Goal: Task Accomplishment & Management: Use online tool/utility

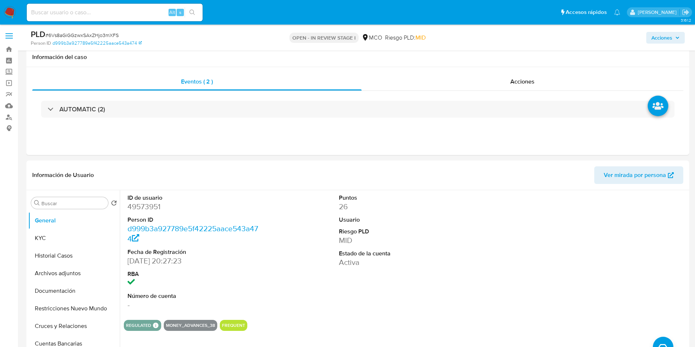
select select "10"
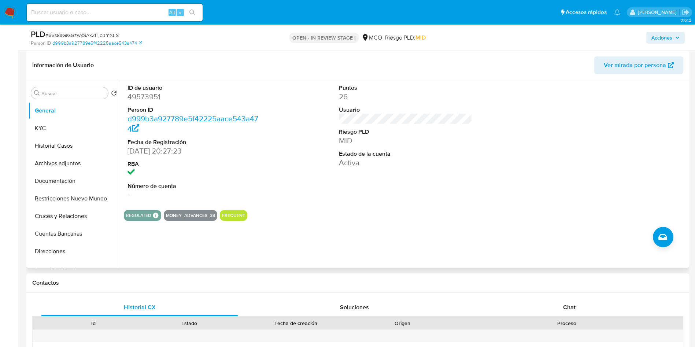
click at [265, 145] on div "ID de usuario 49573951 Person ID d999b3a927789e5f42225aace543a474 Fecha de Regi…" at bounding box center [406, 142] width 564 height 124
click at [60, 152] on button "Historial Casos" at bounding box center [71, 146] width 86 height 18
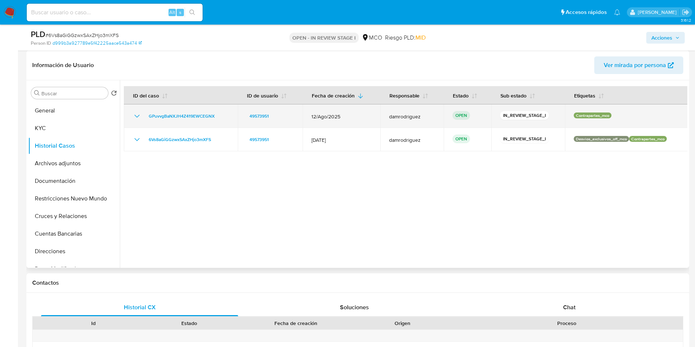
drag, startPoint x: 218, startPoint y: 115, endPoint x: 143, endPoint y: 117, distance: 75.2
click at [143, 117] on div "GPuvvgBaNXJH4Z419EWCEGNX" at bounding box center [181, 116] width 96 height 9
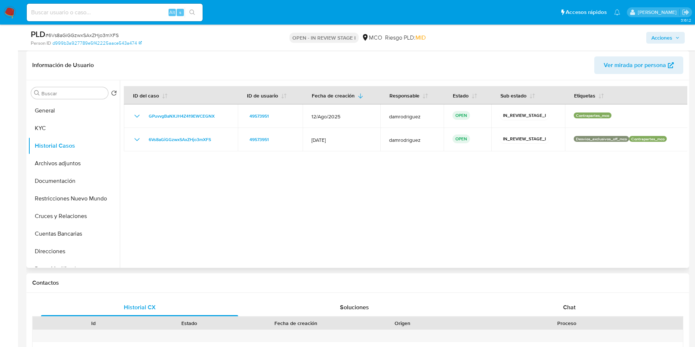
click at [313, 203] on div at bounding box center [404, 174] width 568 height 188
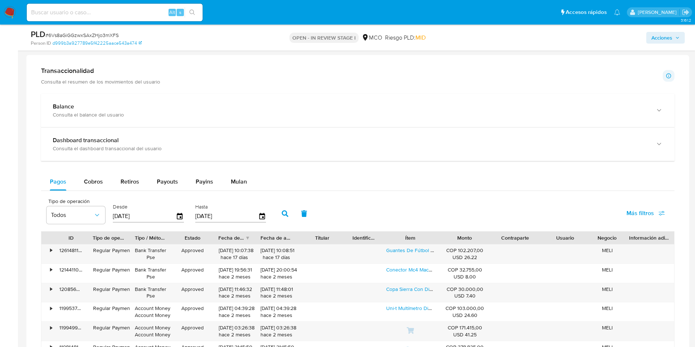
scroll to position [605, 0]
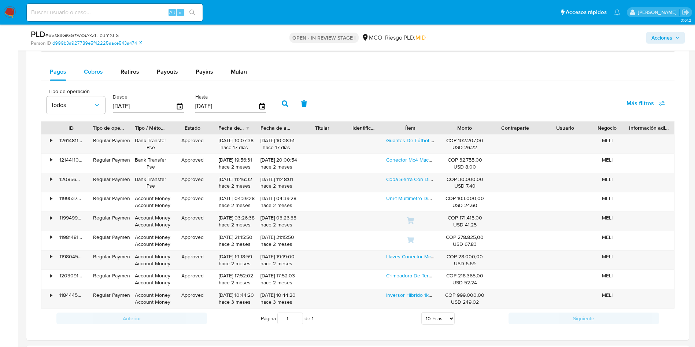
click at [102, 68] on span "Cobros" at bounding box center [93, 71] width 19 height 8
select select "10"
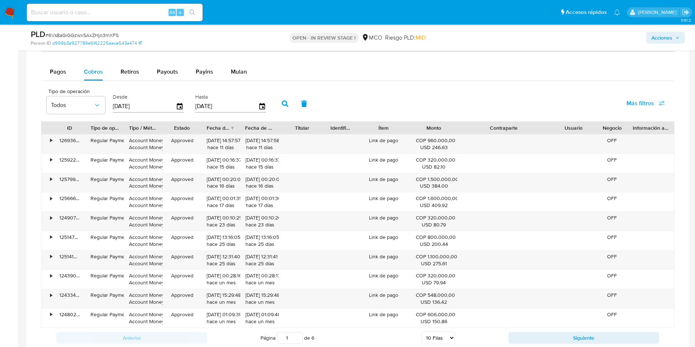
drag, startPoint x: 544, startPoint y: 127, endPoint x: 587, endPoint y: 129, distance: 42.9
click at [587, 129] on div "ID Tipo de operación Tipo / Método Estado Fecha de creación Fecha de aprobación…" at bounding box center [357, 128] width 633 height 12
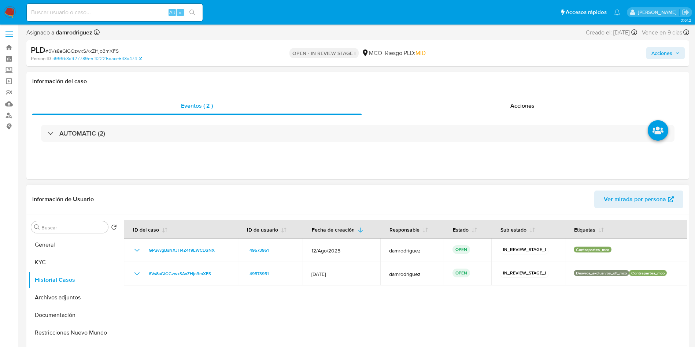
scroll to position [0, 0]
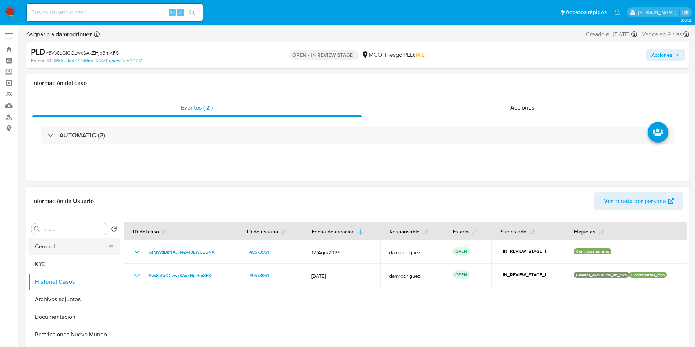
click at [73, 247] on button "General" at bounding box center [71, 247] width 86 height 18
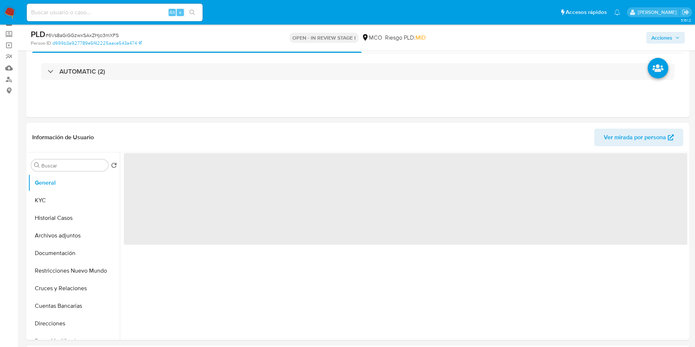
scroll to position [55, 0]
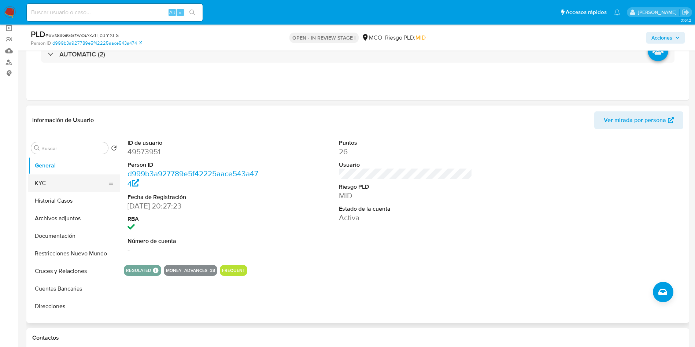
click at [79, 181] on button "KYC" at bounding box center [71, 184] width 86 height 18
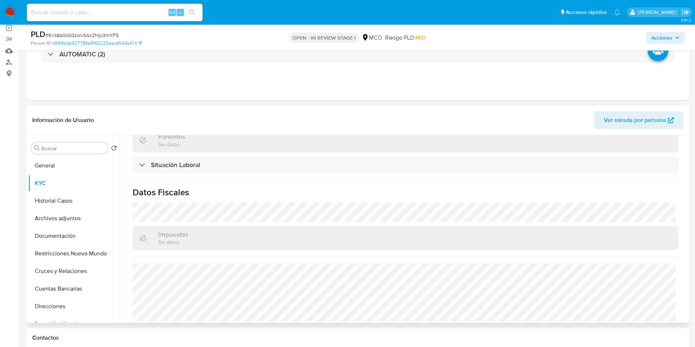
scroll to position [0, 0]
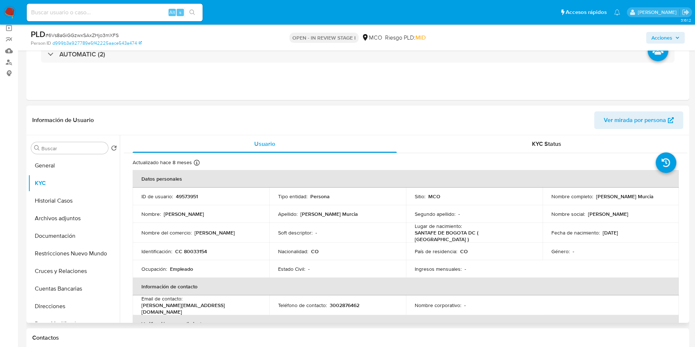
click at [199, 248] on p "CC 80033154" at bounding box center [191, 251] width 32 height 7
copy p "80033154"
drag, startPoint x: 628, startPoint y: 201, endPoint x: 547, endPoint y: 201, distance: 81.4
click at [547, 201] on td "Nombre completo : Carlos Andres Bohorquez Murcia" at bounding box center [611, 197] width 137 height 18
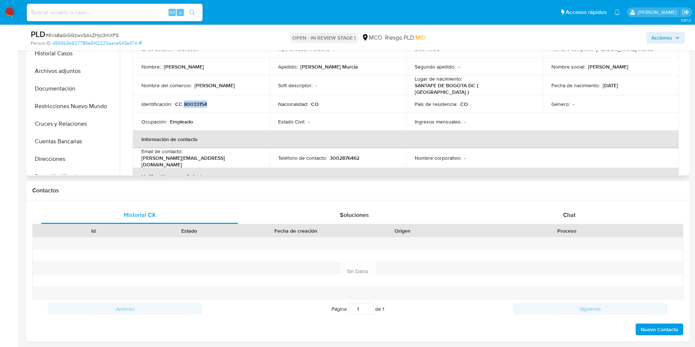
scroll to position [220, 0]
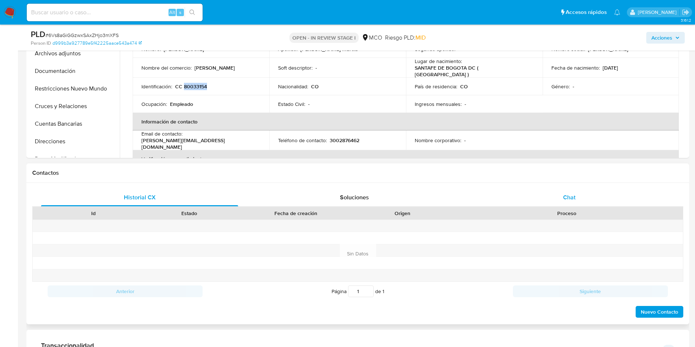
click at [589, 194] on div "Chat" at bounding box center [569, 198] width 197 height 18
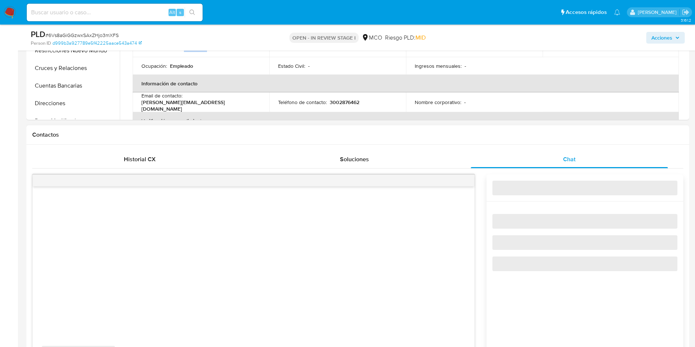
scroll to position [275, 0]
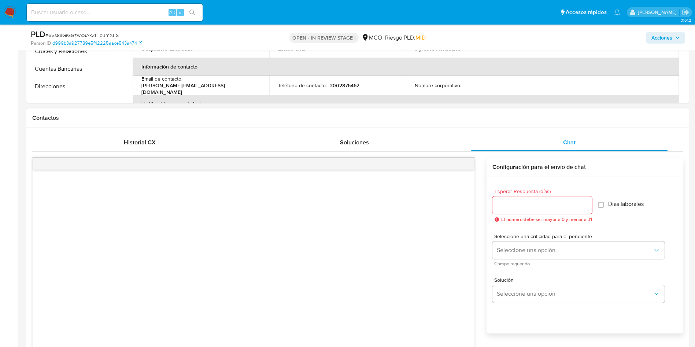
click at [522, 206] on input "Esperar Respuesta (días)" at bounding box center [543, 206] width 100 height 10
type input "3"
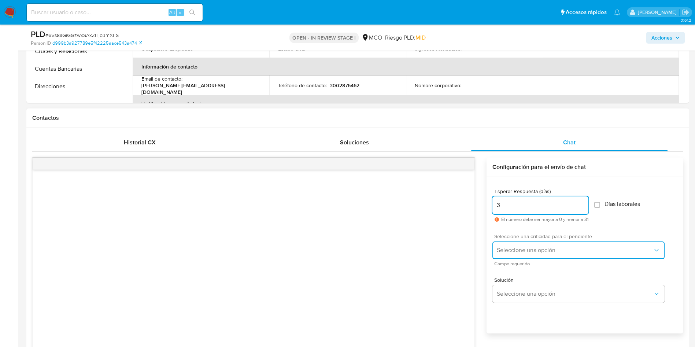
click at [523, 251] on span "Seleccione una opción" at bounding box center [575, 250] width 156 height 7
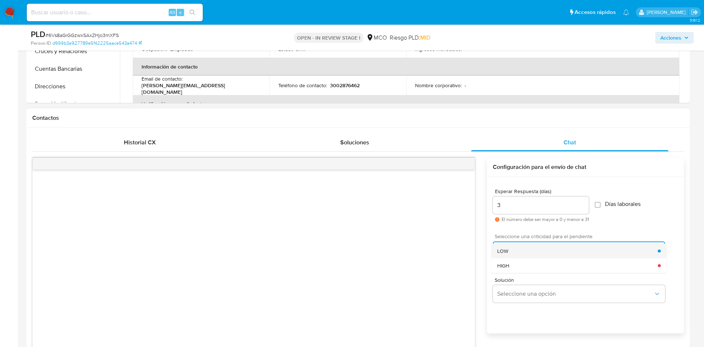
click at [522, 251] on div "LOW" at bounding box center [577, 251] width 161 height 15
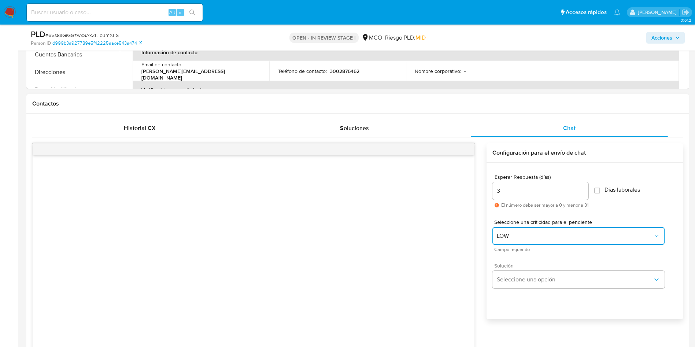
scroll to position [330, 0]
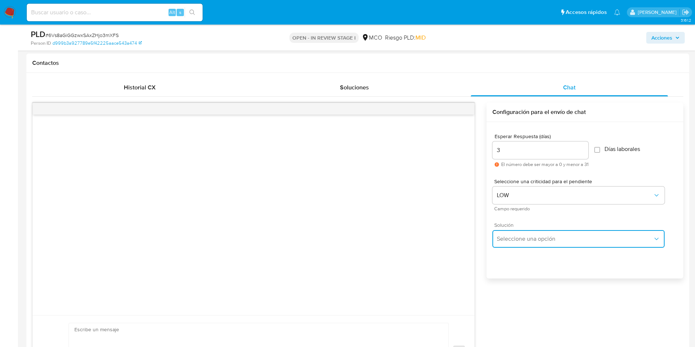
click at [516, 243] on button "Seleccione una opción" at bounding box center [579, 239] width 172 height 18
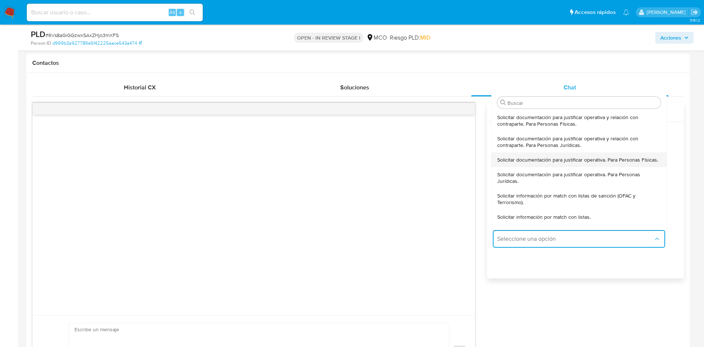
click at [550, 163] on span "Solicitar documentación para justificar operativa. Para Personas Físicas." at bounding box center [577, 160] width 161 height 7
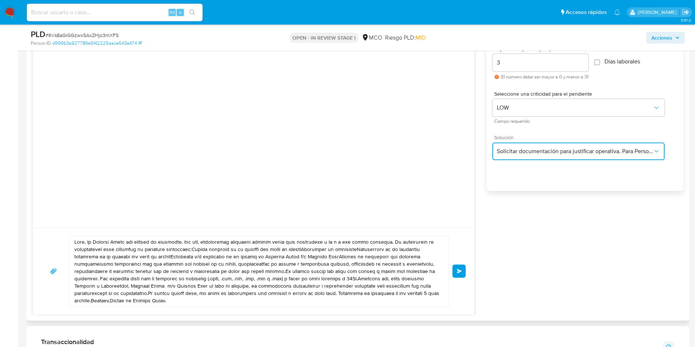
scroll to position [495, 0]
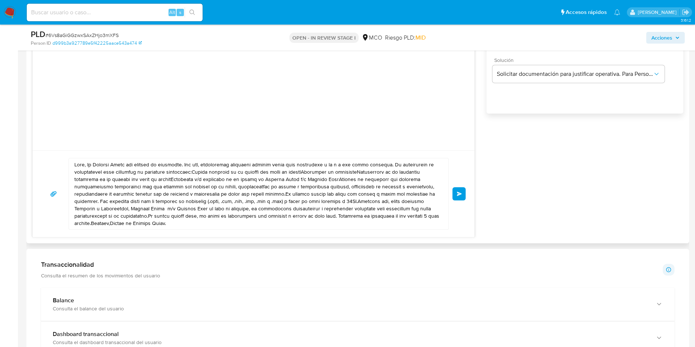
click at [88, 165] on textarea at bounding box center [256, 193] width 365 height 71
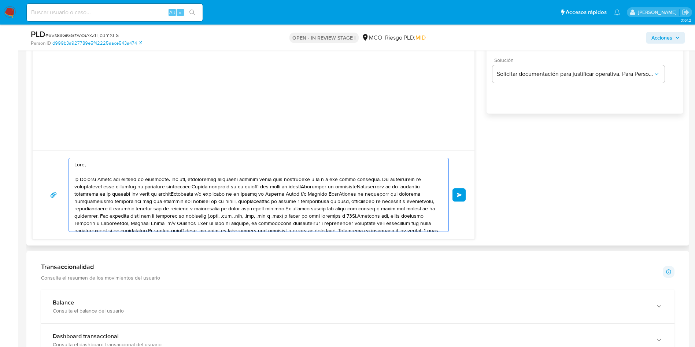
drag, startPoint x: 244, startPoint y: 179, endPoint x: 372, endPoint y: 178, distance: 128.3
click at [372, 179] on textarea at bounding box center [256, 194] width 365 height 73
click at [374, 178] on textarea at bounding box center [256, 194] width 365 height 73
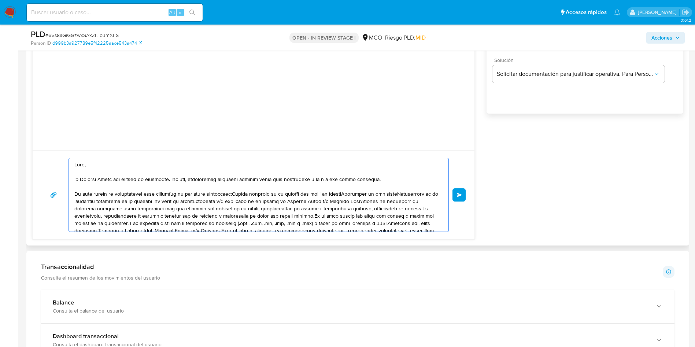
click at [231, 194] on textarea at bounding box center [256, 194] width 365 height 73
click at [194, 201] on textarea at bounding box center [256, 194] width 365 height 73
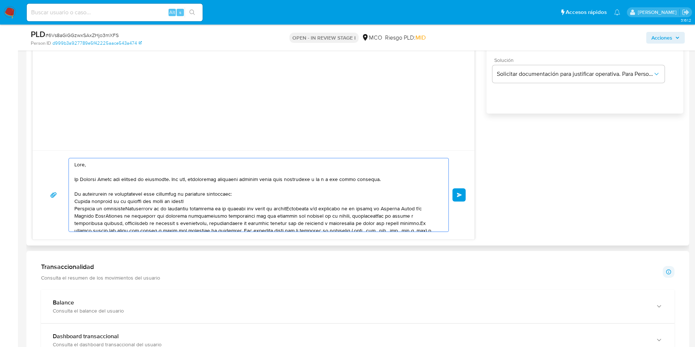
click at [131, 207] on textarea at bounding box center [256, 194] width 365 height 73
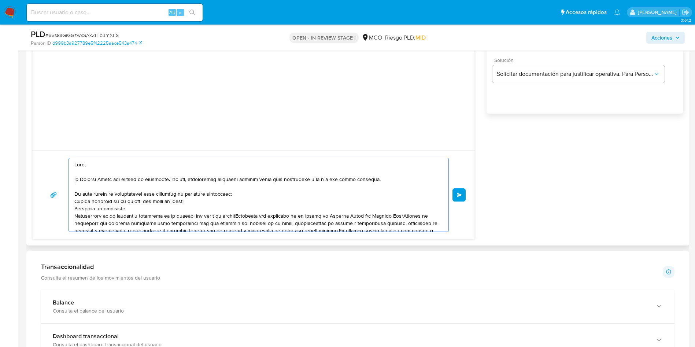
click at [239, 214] on textarea at bounding box center [256, 194] width 365 height 73
click at [237, 222] on textarea at bounding box center [256, 194] width 365 height 73
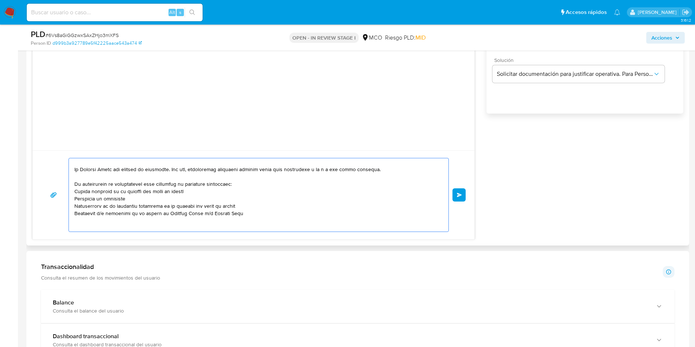
scroll to position [17, 0]
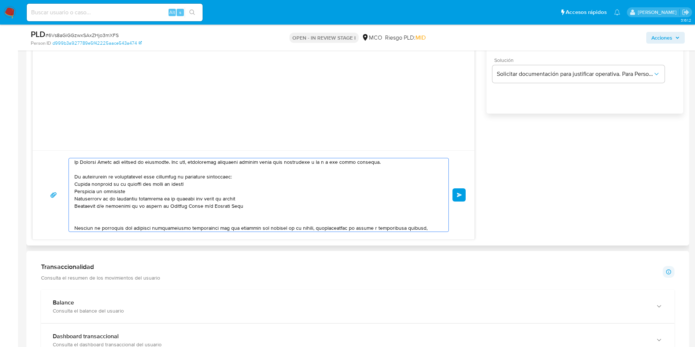
click at [79, 217] on textarea at bounding box center [256, 194] width 365 height 73
click at [87, 209] on textarea at bounding box center [256, 194] width 365 height 73
click at [85, 214] on textarea at bounding box center [256, 194] width 365 height 73
click at [83, 215] on textarea at bounding box center [256, 194] width 365 height 73
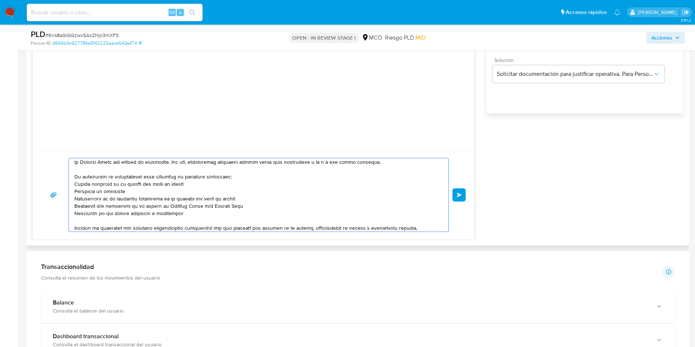
click at [177, 213] on textarea at bounding box center [256, 194] width 365 height 73
click at [170, 212] on textarea at bounding box center [256, 194] width 365 height 73
click at [169, 216] on textarea at bounding box center [256, 194] width 365 height 73
drag, startPoint x: 93, startPoint y: 205, endPoint x: 238, endPoint y: 202, distance: 145.2
click at [238, 202] on textarea at bounding box center [256, 194] width 365 height 73
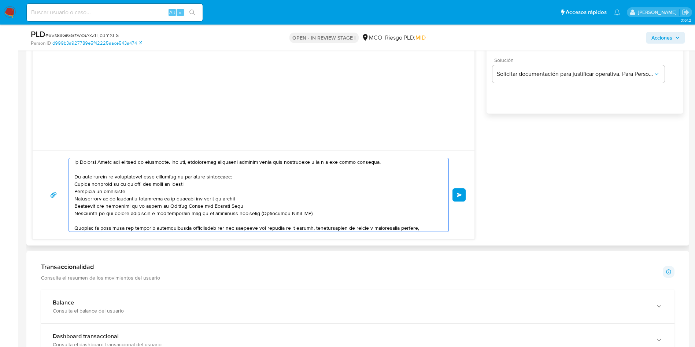
drag, startPoint x: 111, startPoint y: 213, endPoint x: 326, endPoint y: 215, distance: 214.5
click at [302, 214] on textarea at bounding box center [256, 194] width 365 height 73
click at [326, 215] on textarea at bounding box center [256, 194] width 365 height 73
click at [149, 223] on textarea at bounding box center [256, 194] width 365 height 73
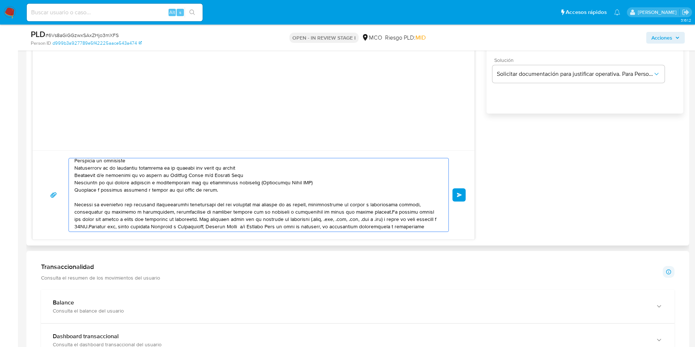
scroll to position [64, 0]
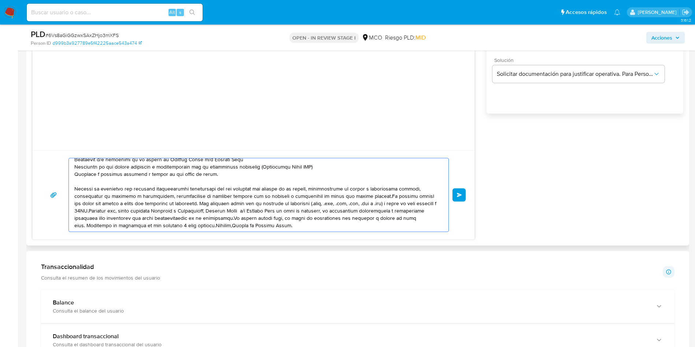
click at [365, 196] on textarea at bounding box center [256, 194] width 365 height 73
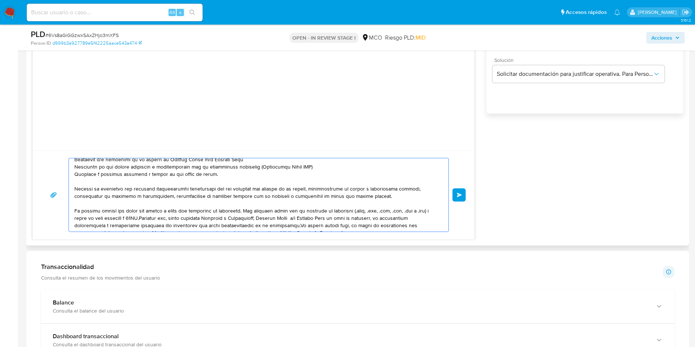
click at [245, 211] on textarea at bounding box center [256, 194] width 365 height 73
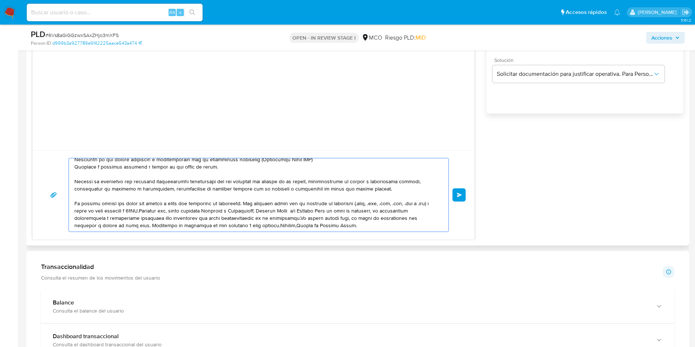
click at [295, 221] on textarea at bounding box center [256, 194] width 365 height 73
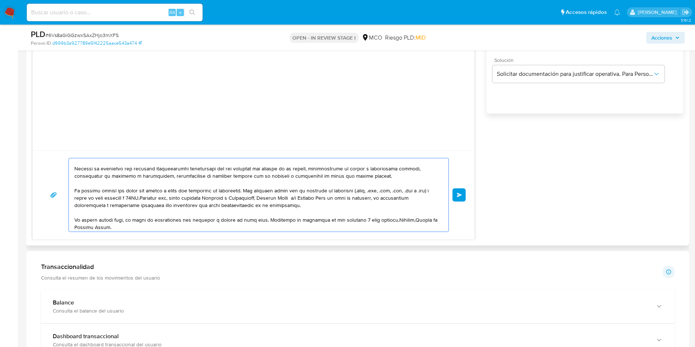
scroll to position [86, 0]
click at [265, 219] on textarea at bounding box center [256, 194] width 365 height 73
click at [264, 220] on textarea at bounding box center [256, 194] width 365 height 73
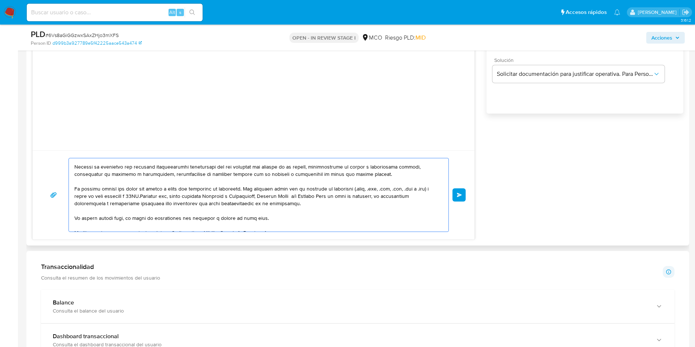
scroll to position [91, 0]
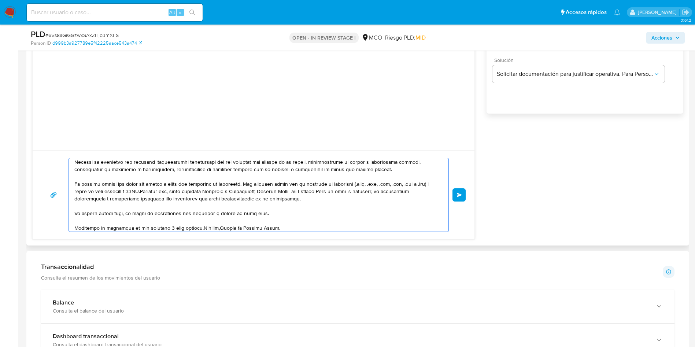
click at [199, 230] on textarea at bounding box center [256, 194] width 365 height 73
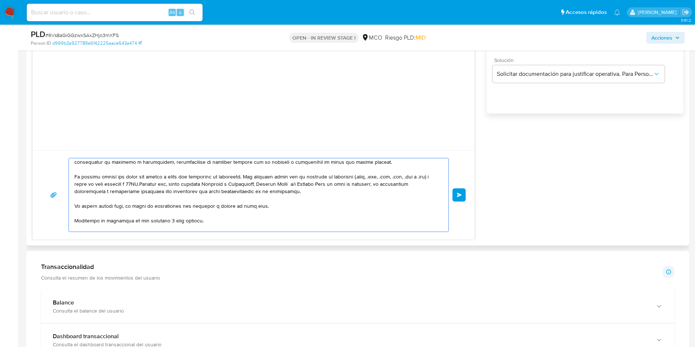
scroll to position [105, 0]
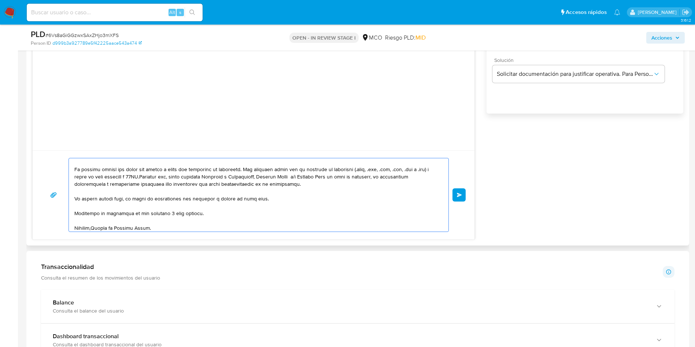
click at [94, 228] on textarea at bounding box center [256, 194] width 365 height 73
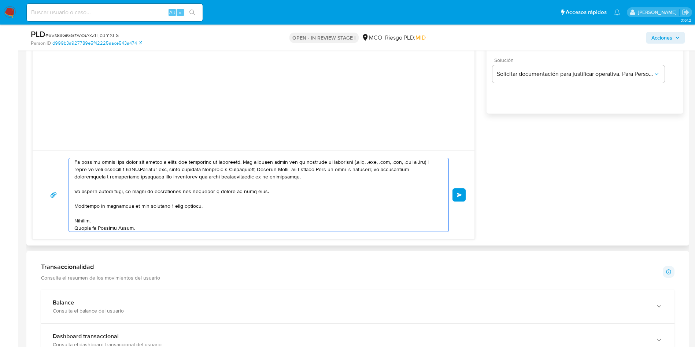
click at [197, 225] on textarea at bounding box center [256, 194] width 365 height 73
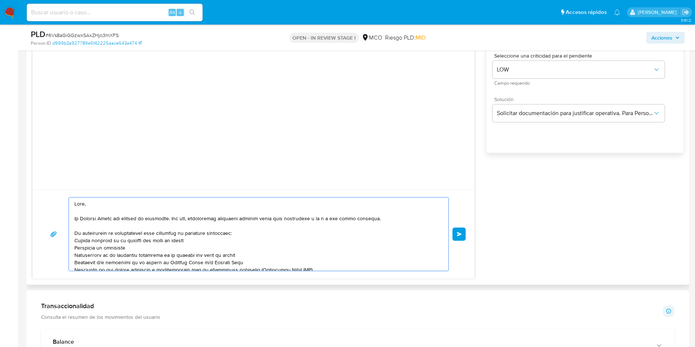
scroll to position [440, 0]
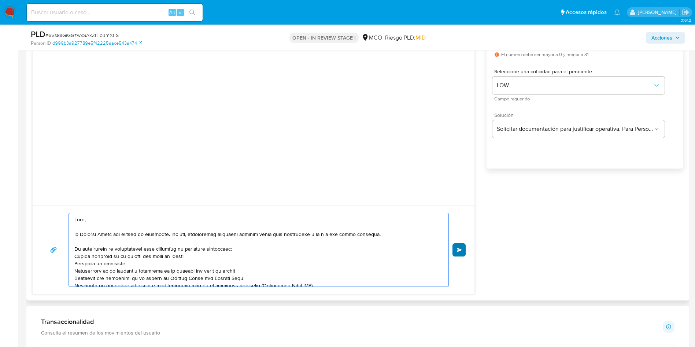
type textarea "Hola, En Mercado Libre nos importa tu seguridad. Por eso, necesitamos verificar…"
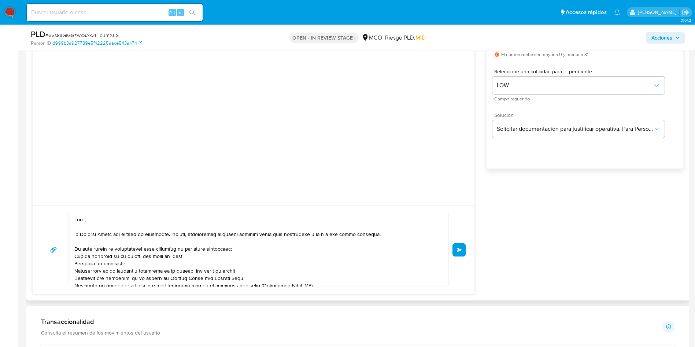
click at [461, 250] on span "Enviar" at bounding box center [459, 250] width 5 height 4
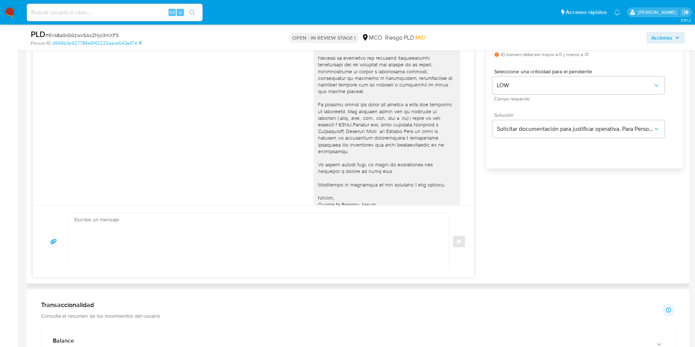
scroll to position [385, 0]
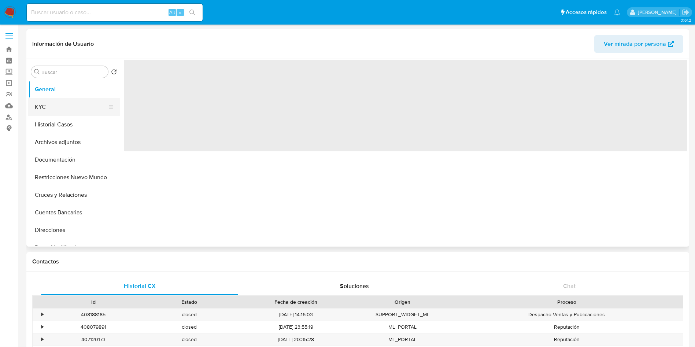
select select "10"
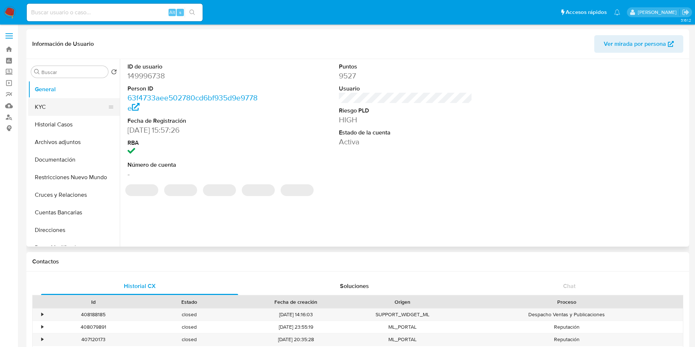
click at [60, 104] on button "KYC" at bounding box center [71, 107] width 86 height 18
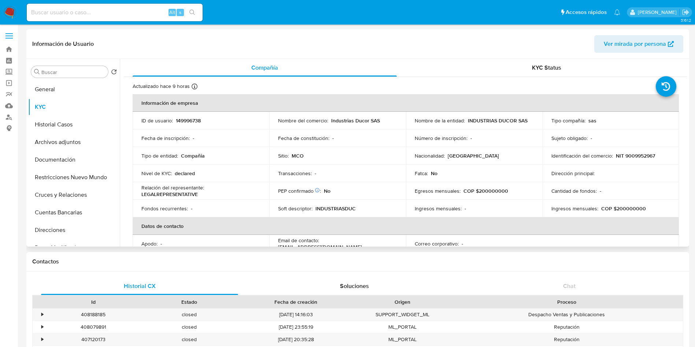
click at [646, 151] on td "Identificación del comercio : NIT 9009952967" at bounding box center [611, 156] width 137 height 18
click at [643, 155] on p "NIT 9009952967" at bounding box center [635, 156] width 39 height 7
copy p "9009952967"
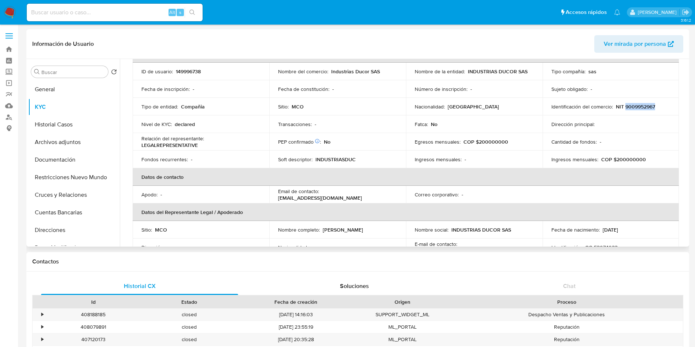
scroll to position [110, 0]
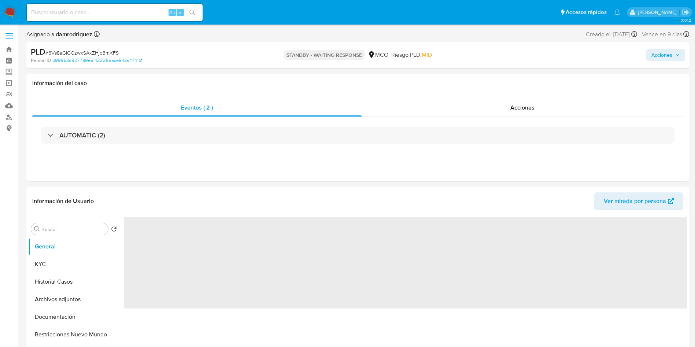
select select "10"
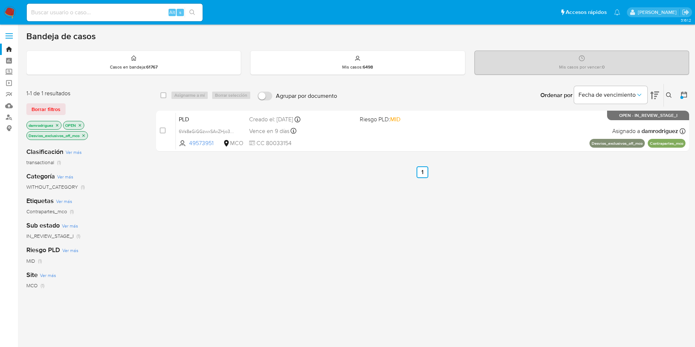
click at [655, 95] on icon at bounding box center [655, 95] width 9 height 9
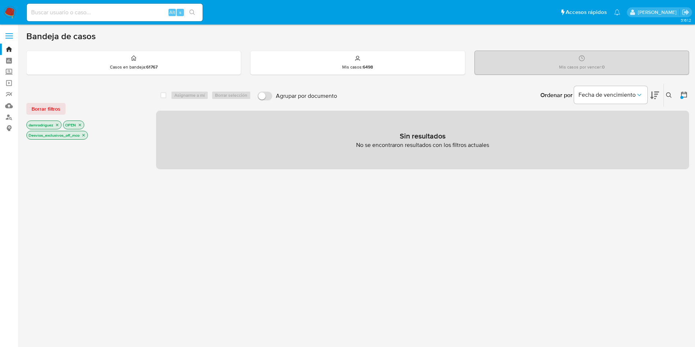
click at [85, 135] on icon "close-filter" at bounding box center [83, 135] width 3 height 3
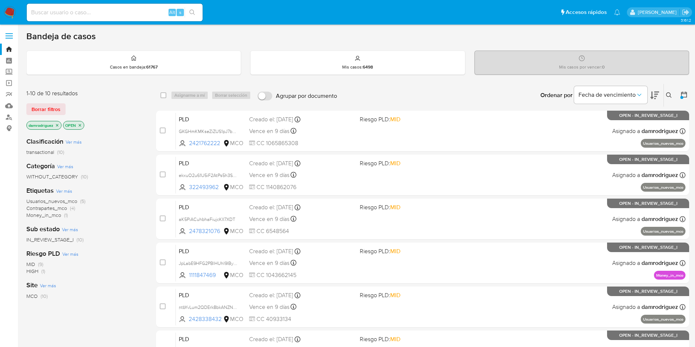
click at [45, 216] on span "Money_in_mco" at bounding box center [43, 215] width 35 height 7
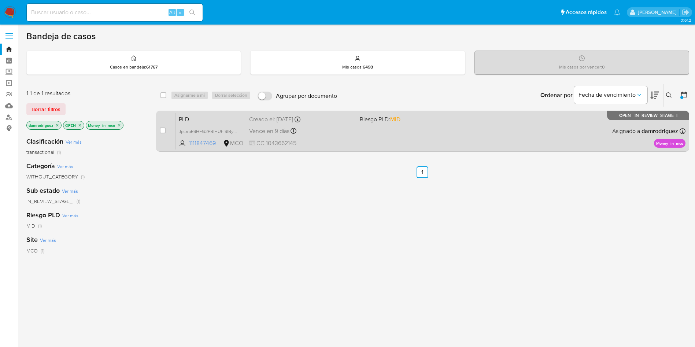
click at [188, 117] on span "PLD" at bounding box center [211, 119] width 65 height 10
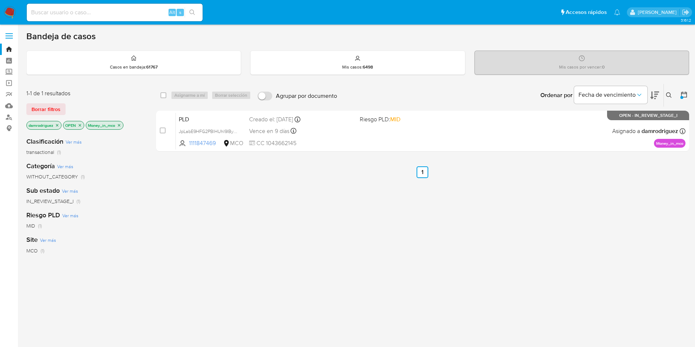
click at [657, 94] on icon at bounding box center [655, 96] width 9 height 8
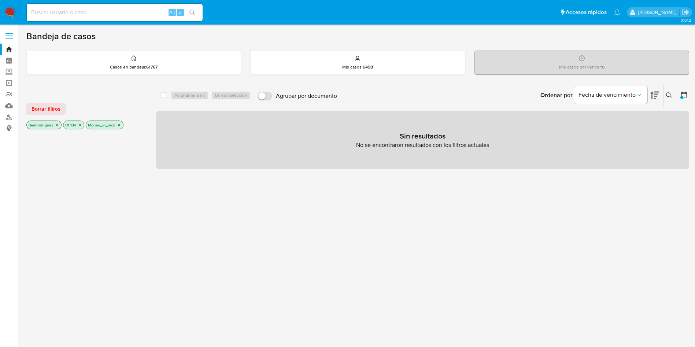
click at [120, 124] on icon "close-filter" at bounding box center [119, 125] width 4 height 4
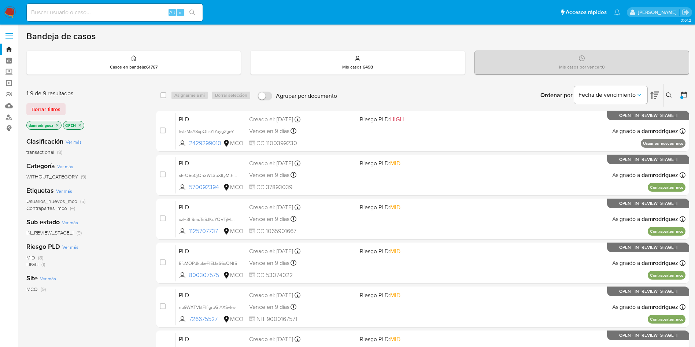
click at [62, 201] on span "Usuarios_nuevos_mco" at bounding box center [51, 201] width 51 height 7
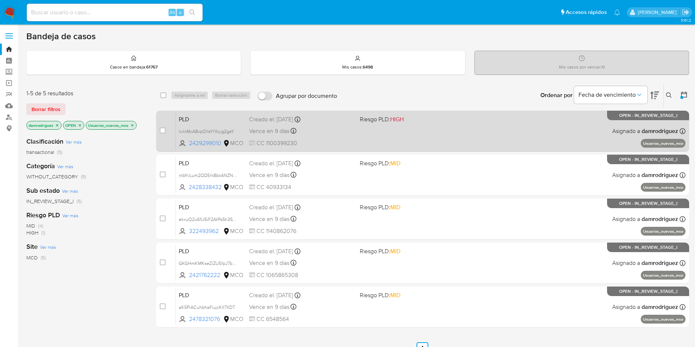
click at [202, 117] on span "PLD" at bounding box center [211, 119] width 65 height 10
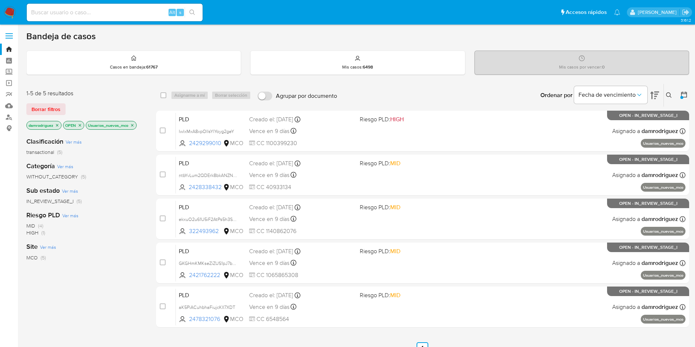
drag, startPoint x: 12, startPoint y: 15, endPoint x: 22, endPoint y: 28, distance: 16.0
click at [12, 15] on img at bounding box center [10, 12] width 12 height 12
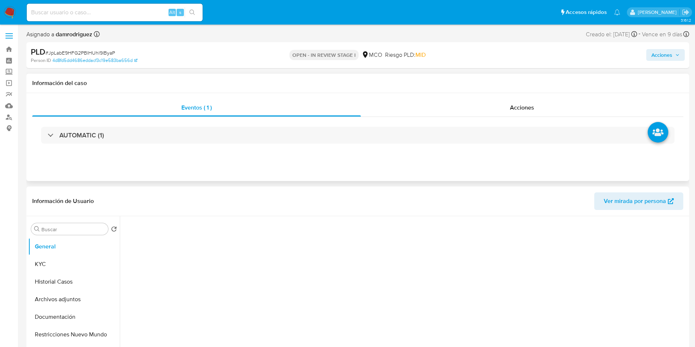
select select "10"
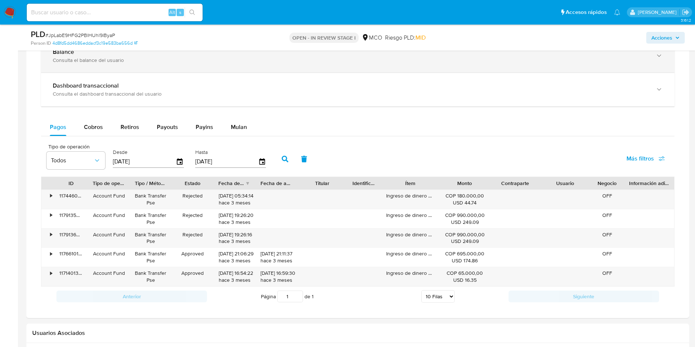
scroll to position [550, 0]
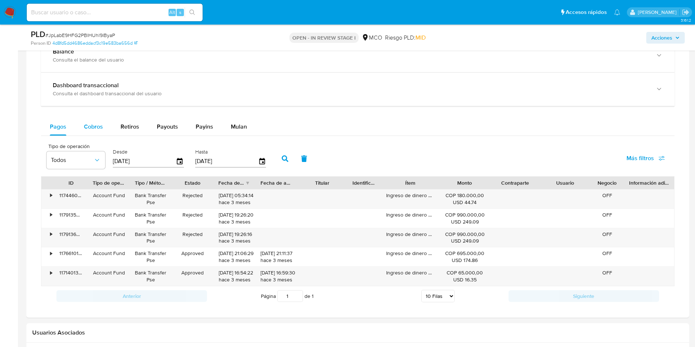
click at [96, 129] on span "Cobros" at bounding box center [93, 126] width 19 height 8
select select "10"
click at [133, 128] on span "Retiros" at bounding box center [130, 126] width 19 height 8
select select "10"
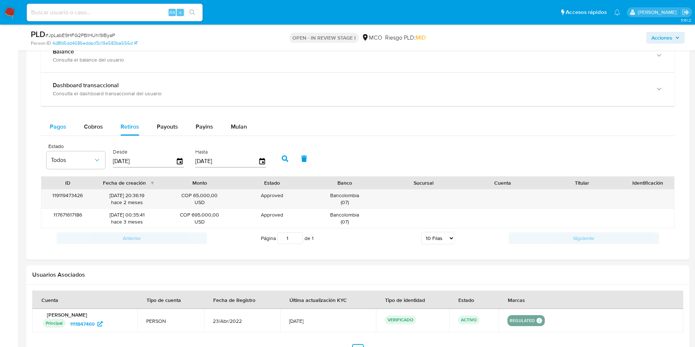
click at [61, 126] on span "Pagos" at bounding box center [58, 126] width 16 height 8
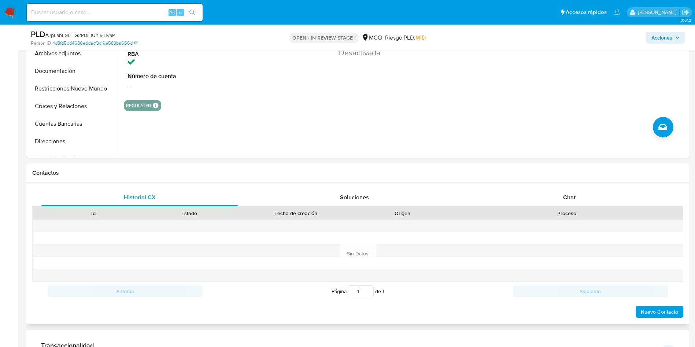
scroll to position [55, 0]
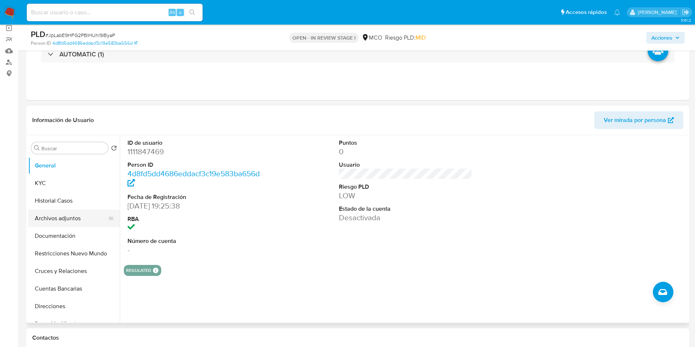
click at [65, 210] on button "Archivos adjuntos" at bounding box center [71, 219] width 86 height 18
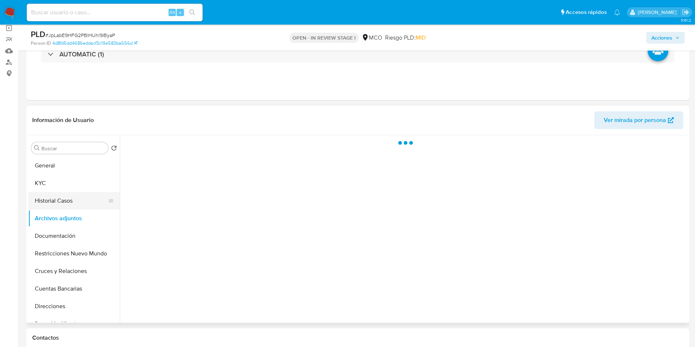
click at [69, 202] on button "Historial Casos" at bounding box center [71, 201] width 86 height 18
click at [69, 249] on button "Restricciones Nuevo Mundo" at bounding box center [71, 254] width 86 height 18
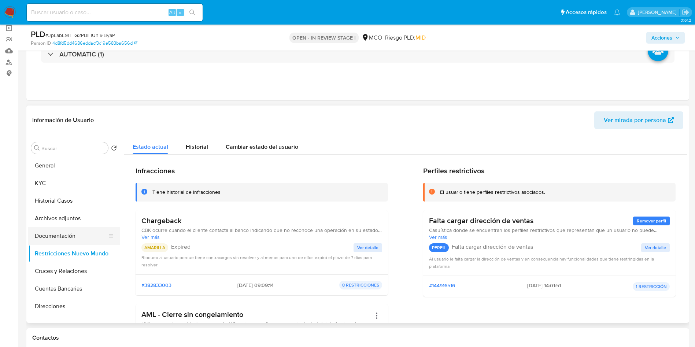
click at [76, 234] on button "Documentación" at bounding box center [71, 236] width 86 height 18
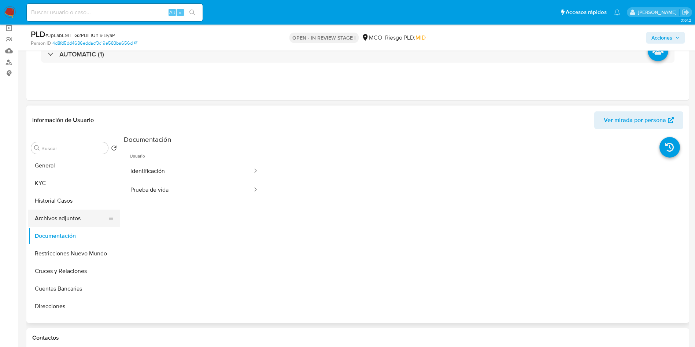
click at [83, 219] on button "Archivos adjuntos" at bounding box center [71, 219] width 86 height 18
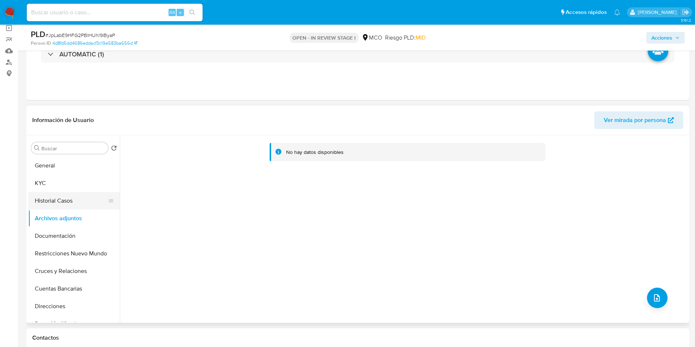
click at [74, 200] on button "Historial Casos" at bounding box center [71, 201] width 86 height 18
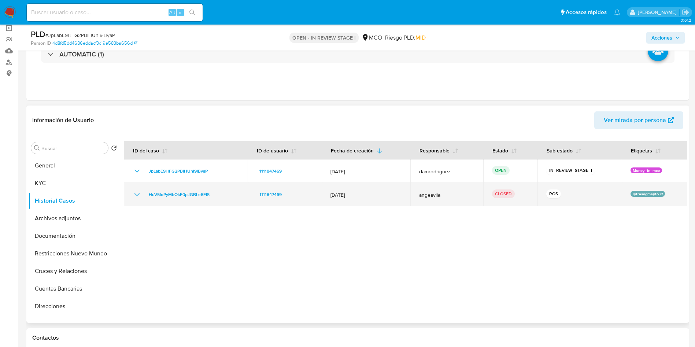
click at [136, 195] on icon "Mostrar/Ocultar" at bounding box center [137, 194] width 5 height 3
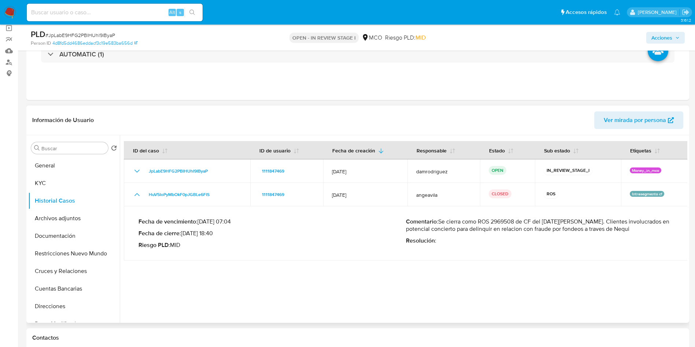
drag, startPoint x: 552, startPoint y: 228, endPoint x: 610, endPoint y: 228, distance: 57.9
click at [610, 228] on p "Comentario : Se cierra como ROS 2969508 de CF del 09 de junio 2025. Clientes in…" at bounding box center [540, 225] width 268 height 15
drag, startPoint x: 459, startPoint y: 234, endPoint x: 633, endPoint y: 231, distance: 174.5
click at [633, 231] on div "Comentario : Se cierra como ROS 2969508 de CF del 09 de junio 2025. Clientes in…" at bounding box center [540, 233] width 268 height 31
click at [349, 225] on div "Fecha de vencimiento : 10/09/2025 07:04 Fecha de cierre : 09/07/2025 18:40 Ries…" at bounding box center [273, 233] width 268 height 31
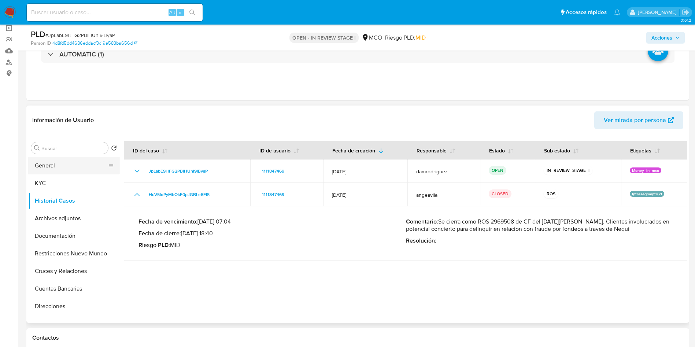
click at [61, 166] on button "General" at bounding box center [71, 166] width 86 height 18
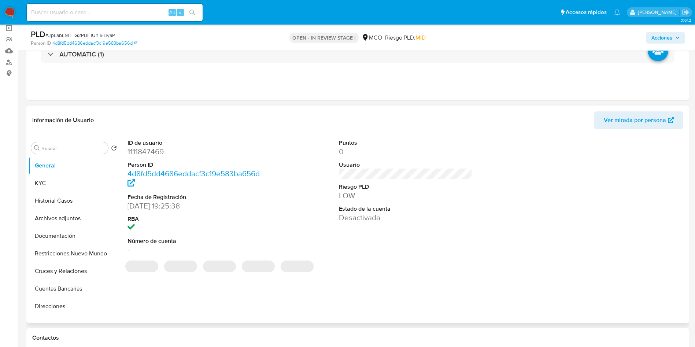
click at [144, 156] on dd "1111847469" at bounding box center [195, 152] width 134 height 10
copy dd "1111847469"
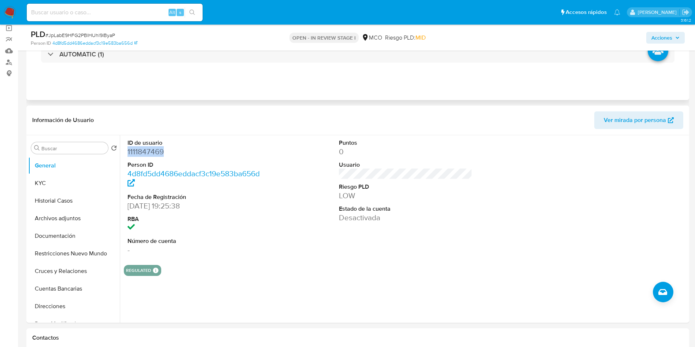
copy dd "1111847469"
click at [141, 152] on dd "1111847469" at bounding box center [195, 152] width 134 height 10
click at [60, 202] on button "Historial Casos" at bounding box center [71, 201] width 86 height 18
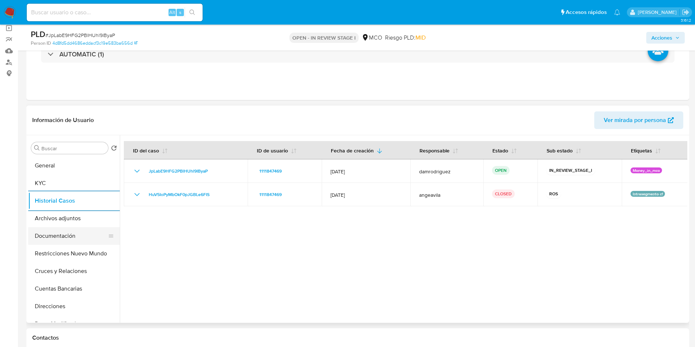
click at [76, 242] on button "Documentación" at bounding box center [71, 236] width 86 height 18
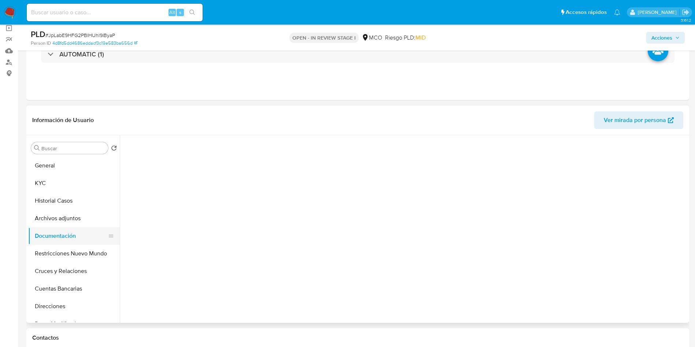
click at [76, 242] on button "Documentación" at bounding box center [71, 236] width 86 height 18
click at [78, 250] on button "Restricciones Nuevo Mundo" at bounding box center [71, 254] width 86 height 18
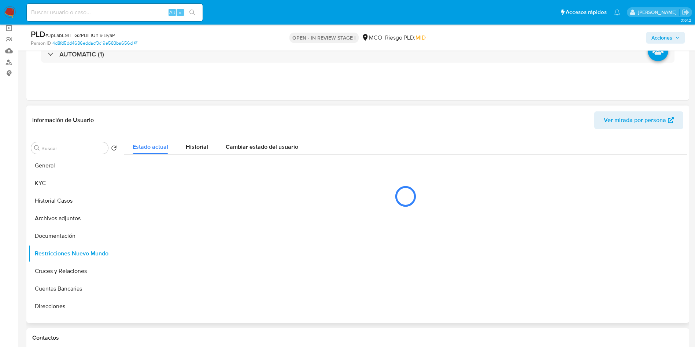
click at [168, 116] on header "Información de Usuario Ver mirada por persona" at bounding box center [357, 120] width 651 height 18
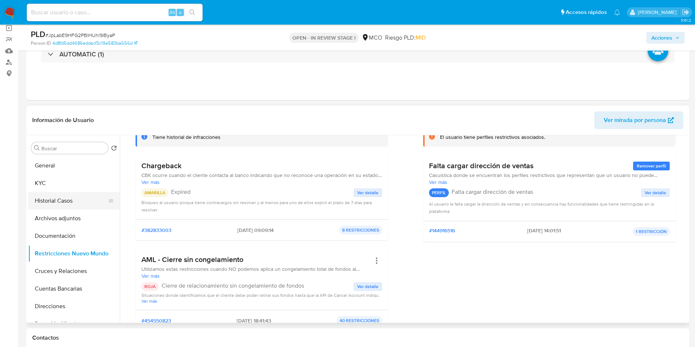
click at [56, 205] on button "Historial Casos" at bounding box center [71, 201] width 86 height 18
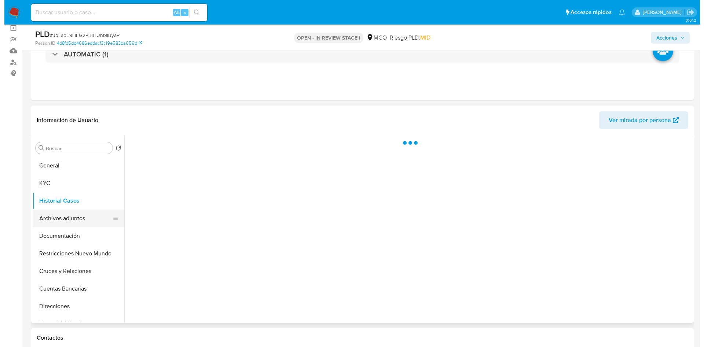
scroll to position [0, 0]
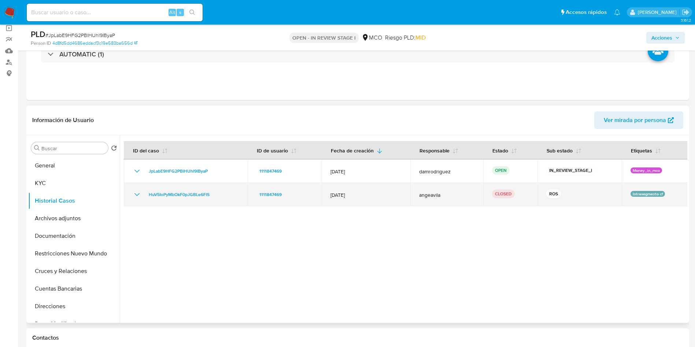
click at [135, 195] on icon "Mostrar/Ocultar" at bounding box center [137, 194] width 9 height 9
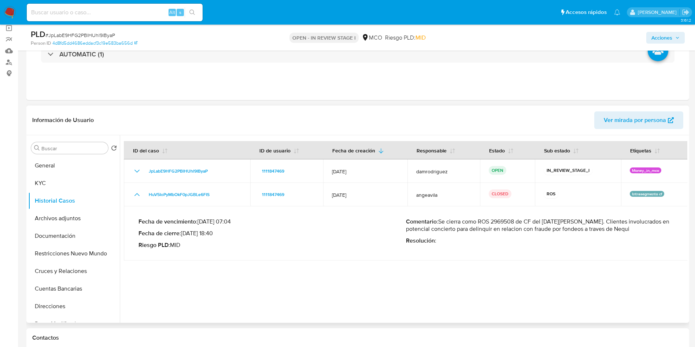
drag, startPoint x: 481, startPoint y: 222, endPoint x: 590, endPoint y: 223, distance: 108.9
click at [590, 223] on p "Comentario : Se cierra como ROS 2969508 de CF del 09 de junio 2025. Clientes in…" at bounding box center [540, 225] width 268 height 15
click at [59, 219] on button "Archivos adjuntos" at bounding box center [71, 219] width 86 height 18
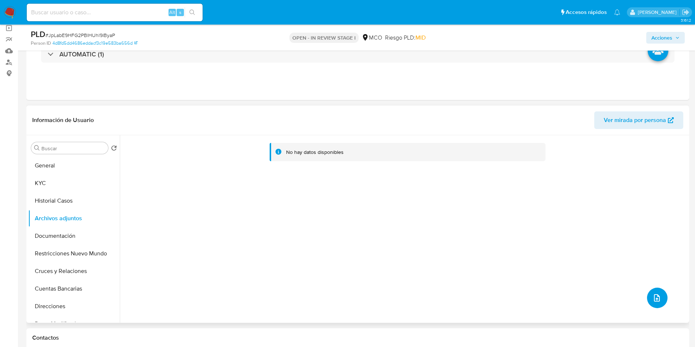
click at [653, 304] on button "upload-file" at bounding box center [657, 298] width 21 height 21
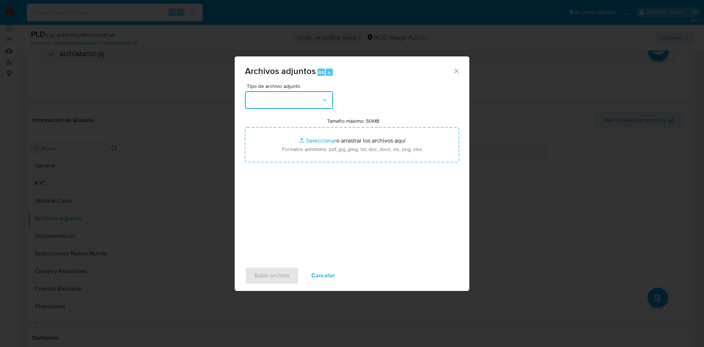
click at [307, 107] on button "button" at bounding box center [289, 100] width 88 height 18
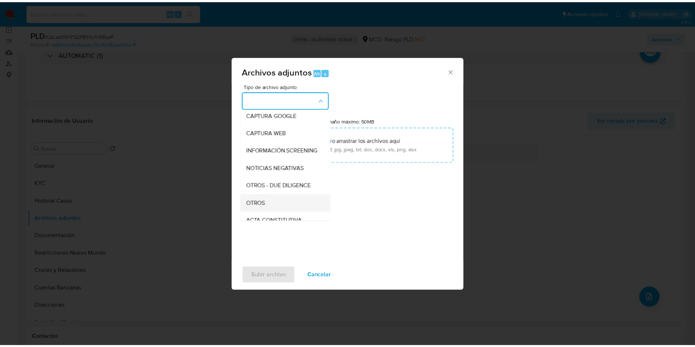
scroll to position [55, 0]
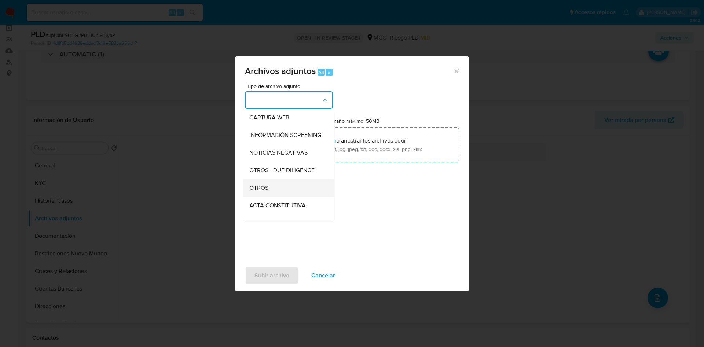
click at [271, 197] on div "OTROS" at bounding box center [286, 188] width 75 height 18
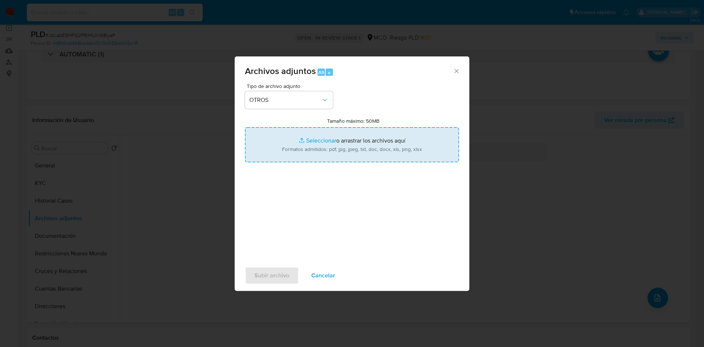
click at [320, 148] on input "Tamaño máximo: 50MB Seleccionar archivos" at bounding box center [352, 144] width 214 height 35
type input "C:\fakepath\1111847469 - 01_10_2025.pdf"
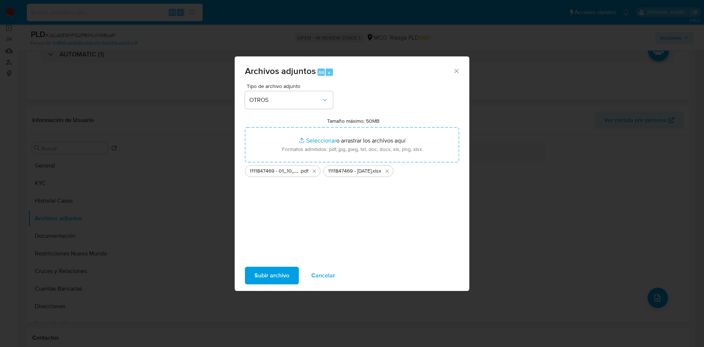
click at [269, 275] on span "Subir archivo" at bounding box center [271, 276] width 35 height 16
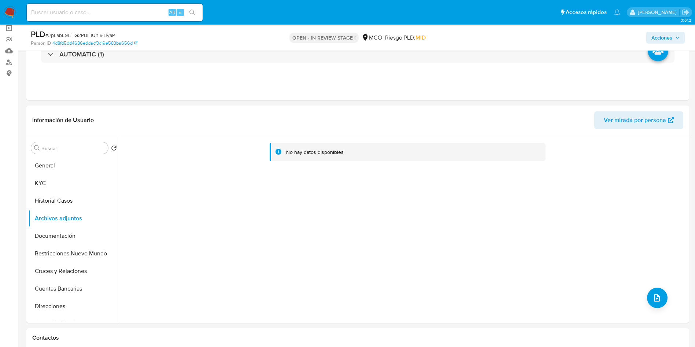
click at [680, 39] on button "Acciones" at bounding box center [666, 38] width 38 height 12
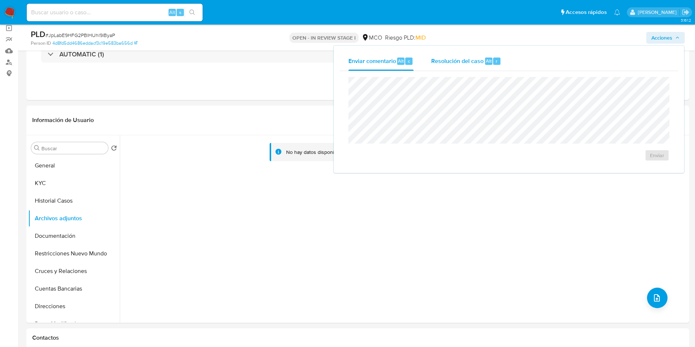
click at [498, 54] on div "Resolución del caso Alt r" at bounding box center [466, 61] width 70 height 19
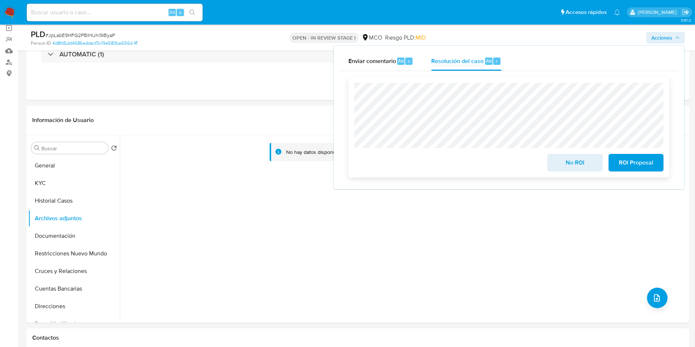
click at [641, 160] on span "ROI Proposal" at bounding box center [636, 163] width 36 height 16
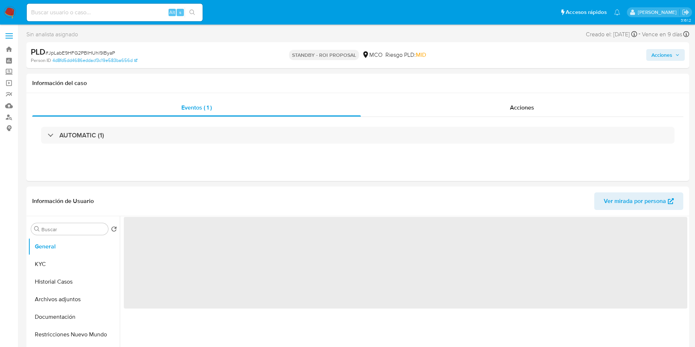
select select "10"
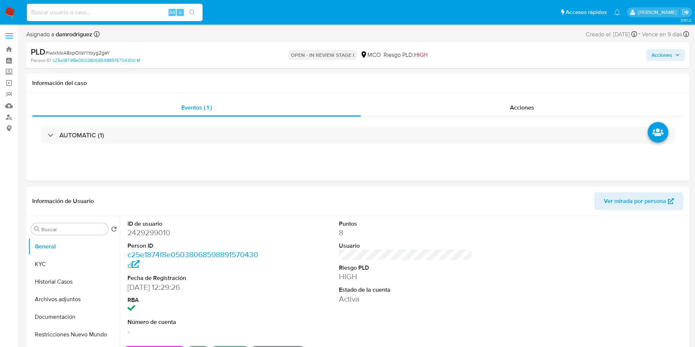
click at [148, 235] on dd "2429299010" at bounding box center [195, 233] width 134 height 10
copy dd "2429299010"
click at [137, 230] on dd "2429299010" at bounding box center [195, 233] width 134 height 10
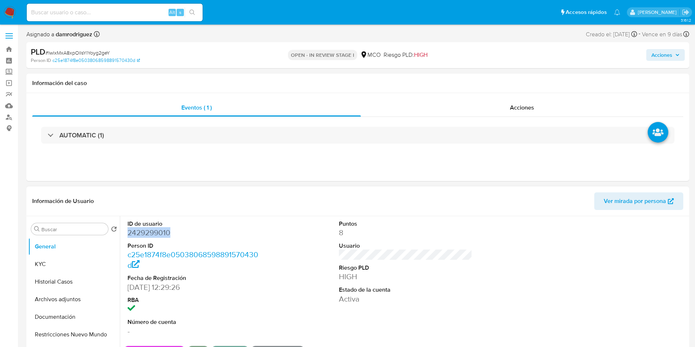
click at [137, 230] on dd "2429299010" at bounding box center [195, 233] width 134 height 10
click at [302, 246] on div "ID de usuario 2429299010 Person ID c25e1874f8e05038068598891570430d Fecha de Re…" at bounding box center [406, 278] width 564 height 124
click at [35, 280] on button "Historial Casos" at bounding box center [71, 282] width 86 height 18
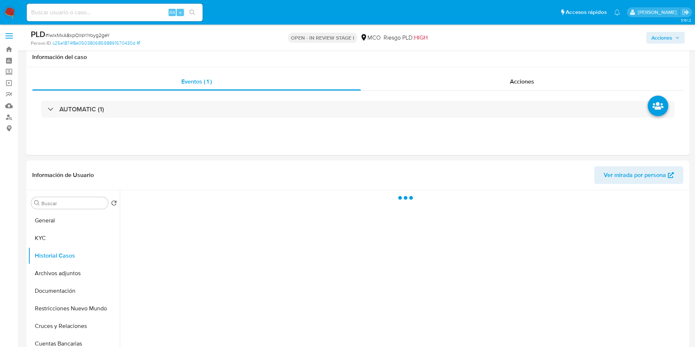
scroll to position [55, 0]
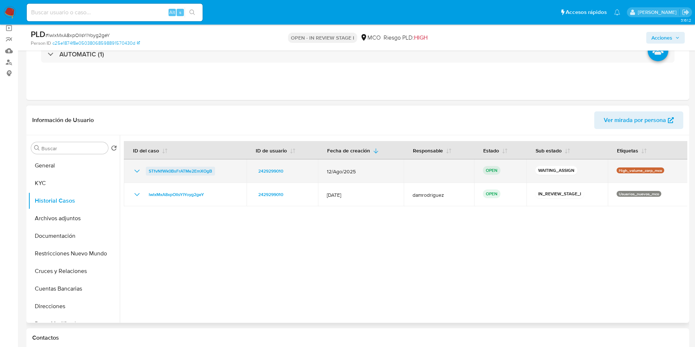
drag, startPoint x: 219, startPoint y: 170, endPoint x: 147, endPoint y: 169, distance: 72.2
click at [147, 169] on div "STfvNfWk0BsFrATMe2EmXOgB" at bounding box center [185, 171] width 105 height 9
click at [221, 171] on div "STfvNfWk0BsFrATMe2EmXOgB" at bounding box center [185, 171] width 105 height 9
drag, startPoint x: 207, startPoint y: 173, endPoint x: 147, endPoint y: 173, distance: 60.5
click at [147, 173] on div "STfvNfWk0BsFrATMe2EmXOgB" at bounding box center [185, 171] width 105 height 9
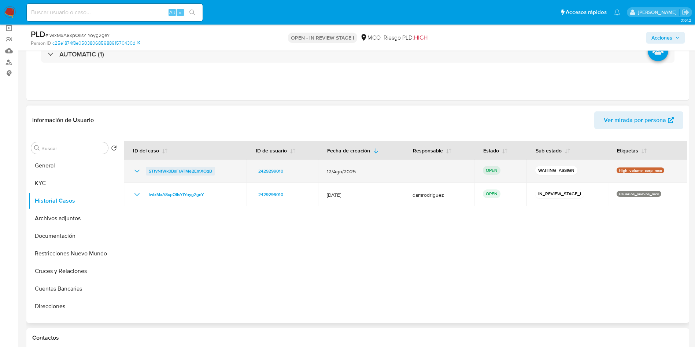
click at [190, 171] on span "STfvNfWk0BsFrATMe2EmXOgB" at bounding box center [180, 171] width 63 height 9
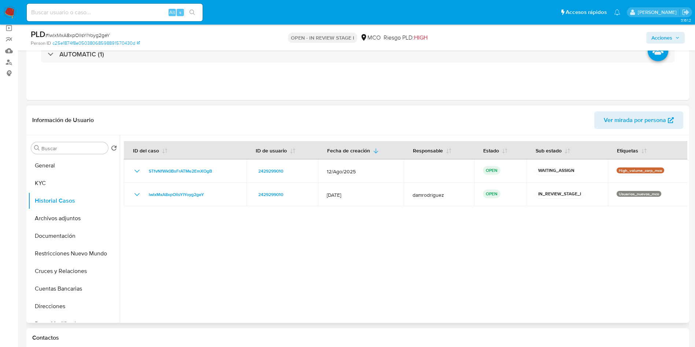
click at [196, 238] on div at bounding box center [404, 229] width 568 height 188
click at [86, 186] on button "KYC" at bounding box center [71, 184] width 86 height 18
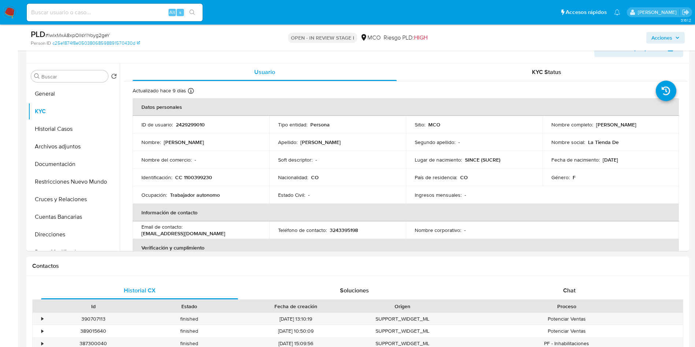
scroll to position [110, 0]
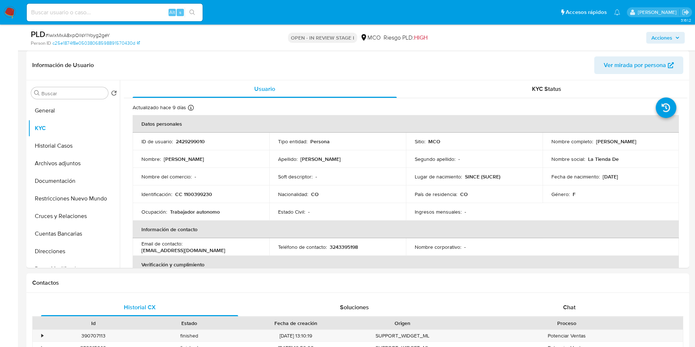
click at [659, 35] on span "Acciones" at bounding box center [662, 38] width 21 height 12
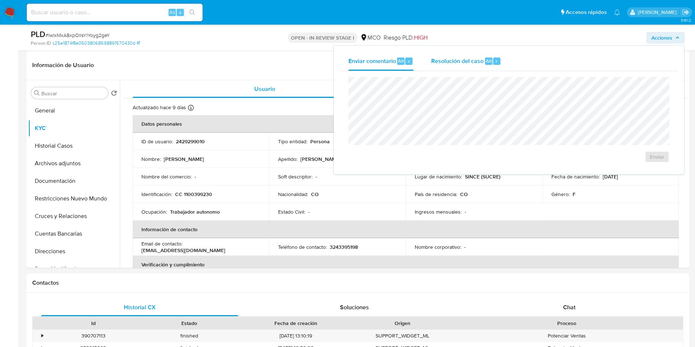
click at [478, 62] on span "Resolución del caso" at bounding box center [457, 60] width 52 height 8
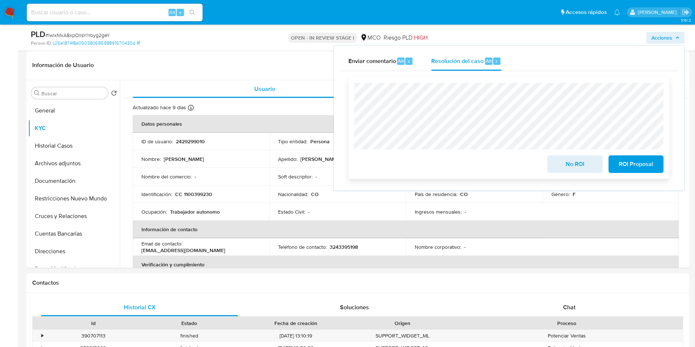
click at [585, 165] on span "No ROI" at bounding box center [575, 164] width 36 height 16
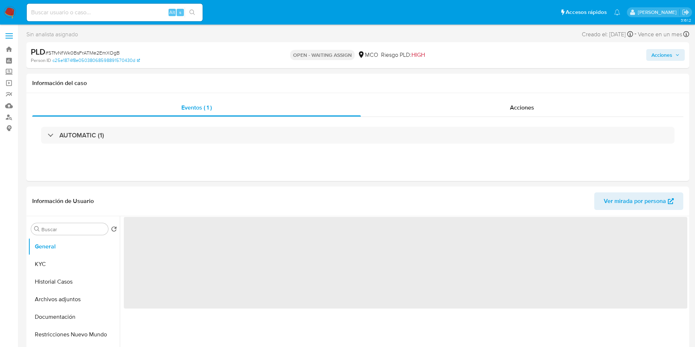
select select "10"
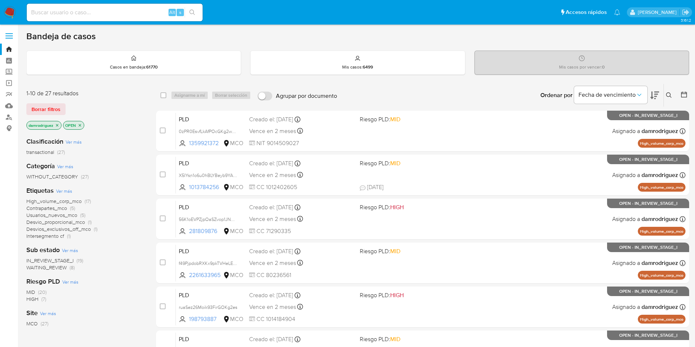
click at [669, 93] on icon at bounding box center [669, 95] width 6 height 6
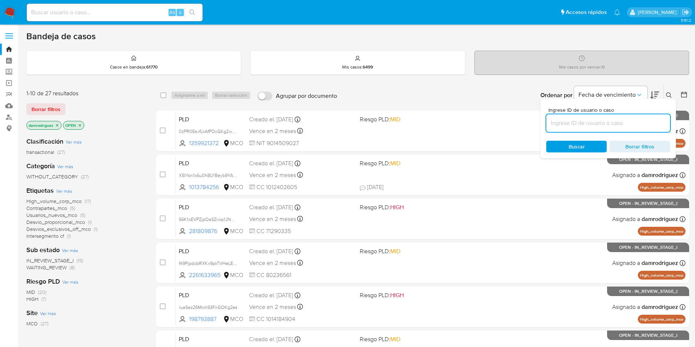
click at [593, 127] on input at bounding box center [609, 123] width 124 height 10
type input "STfvNfWk0BsFrATMe2EmXOgB"
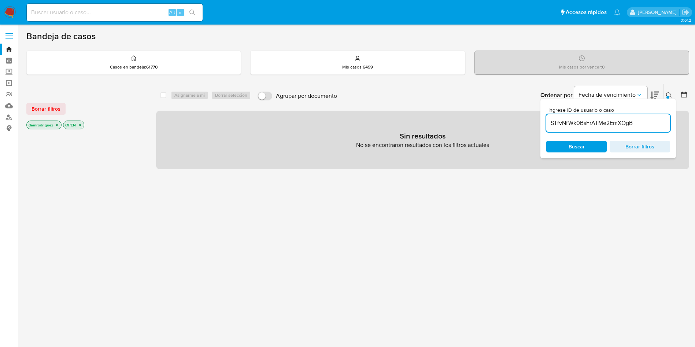
click at [58, 124] on icon "close-filter" at bounding box center [57, 125] width 4 height 4
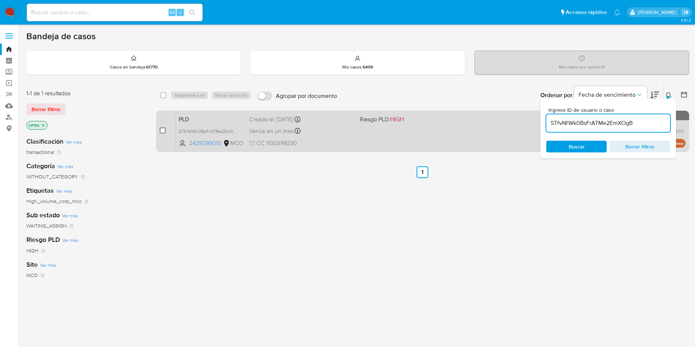
click at [162, 131] on input "checkbox" at bounding box center [163, 131] width 6 height 6
checkbox input "true"
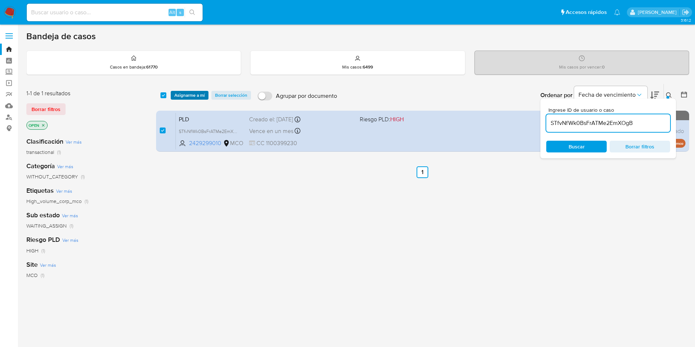
click at [182, 94] on span "Asignarme a mí" at bounding box center [190, 95] width 30 height 7
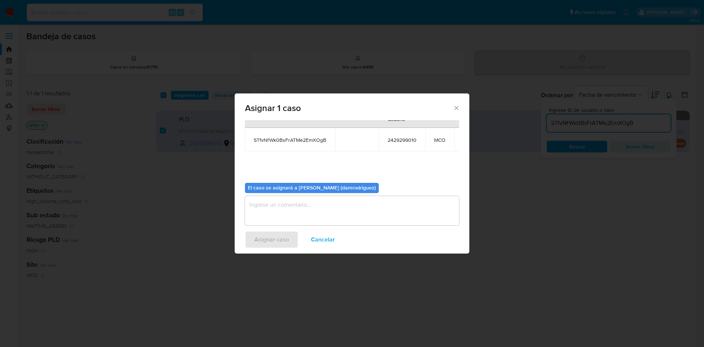
scroll to position [47, 0]
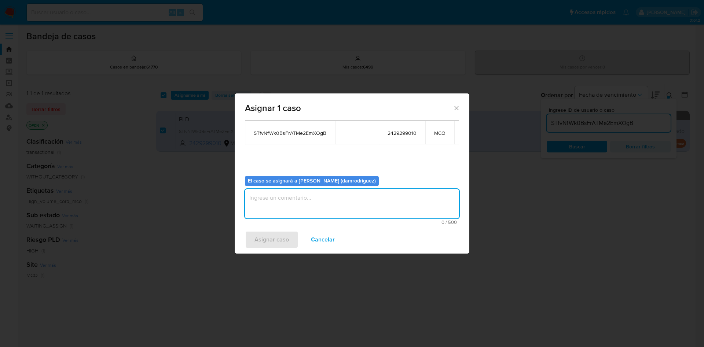
click at [312, 201] on textarea "assign-modal" at bounding box center [352, 203] width 214 height 29
type textarea "asignacion"
click at [265, 236] on span "Asignar caso" at bounding box center [271, 240] width 34 height 16
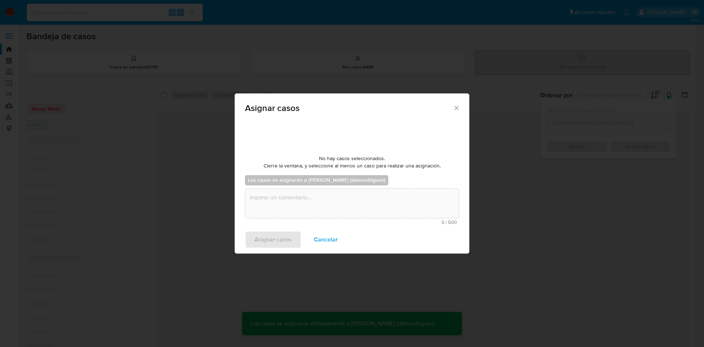
checkbox input "false"
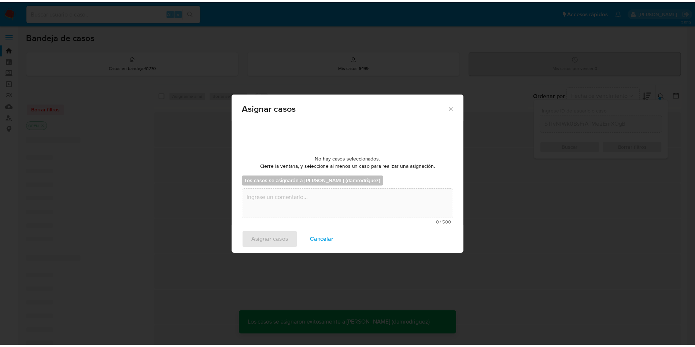
scroll to position [44, 0]
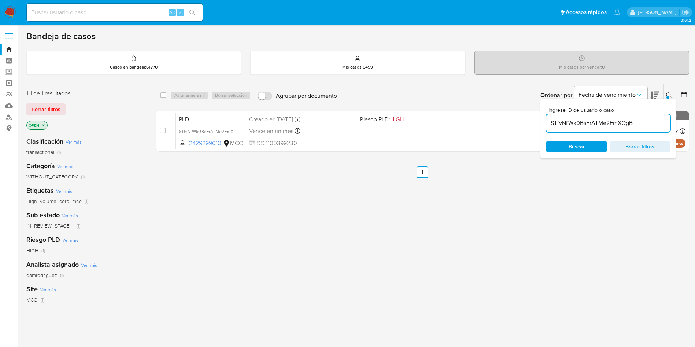
click at [123, 13] on input at bounding box center [115, 13] width 176 height 10
paste input "1083011945"
type input "1083011945"
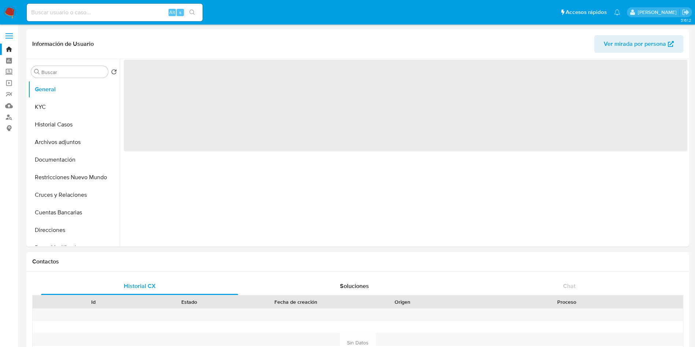
select select "10"
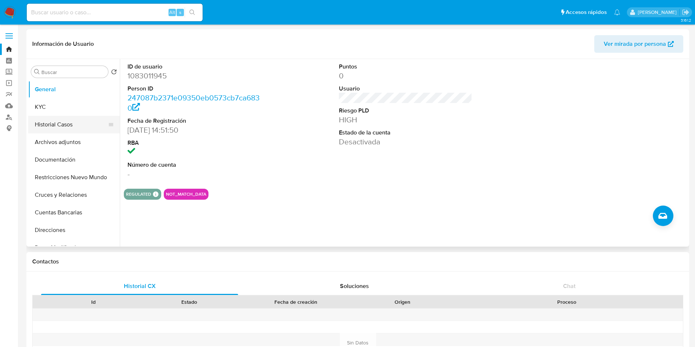
click at [56, 124] on button "Historial Casos" at bounding box center [71, 125] width 86 height 18
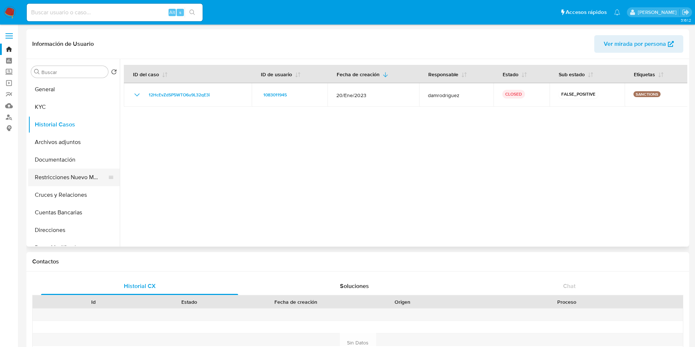
click at [63, 178] on button "Restricciones Nuevo Mundo" at bounding box center [71, 178] width 86 height 18
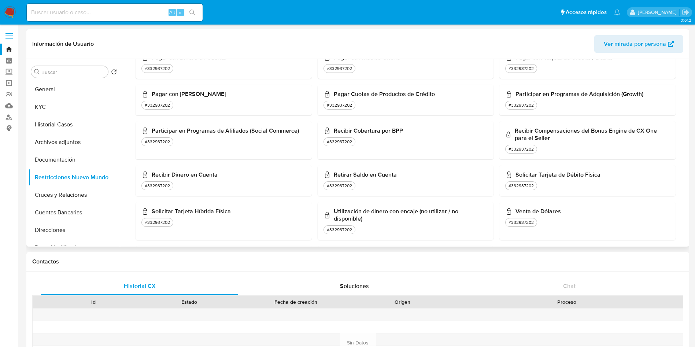
scroll to position [440, 0]
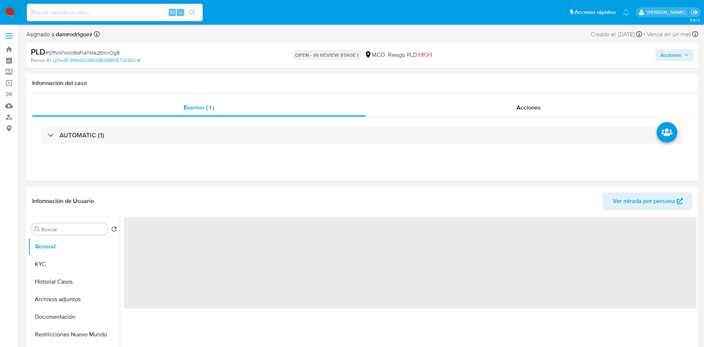
select select "10"
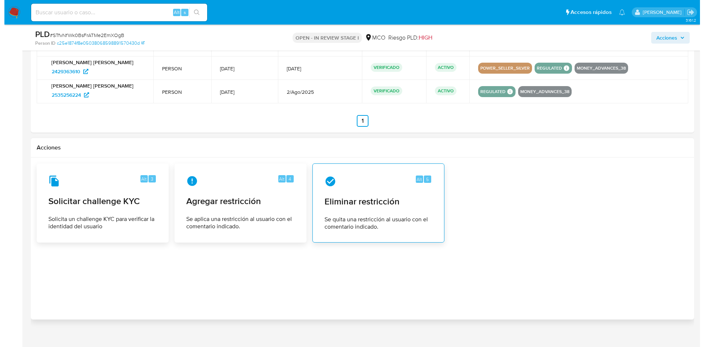
scroll to position [944, 0]
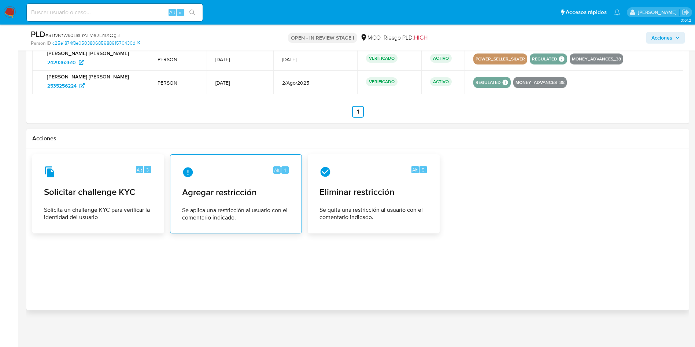
click at [227, 207] on span "Se aplica una restricción al usuario con el comentario indicado." at bounding box center [236, 214] width 108 height 15
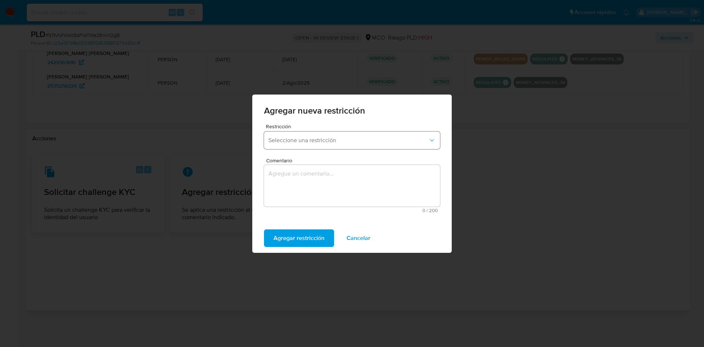
click at [335, 148] on button "Seleccione una restricción" at bounding box center [352, 141] width 176 height 18
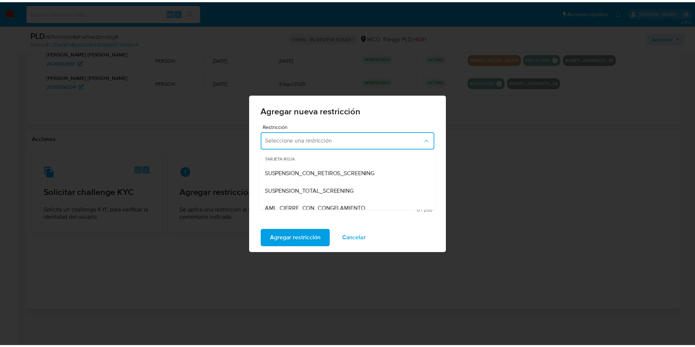
scroll to position [3, 0]
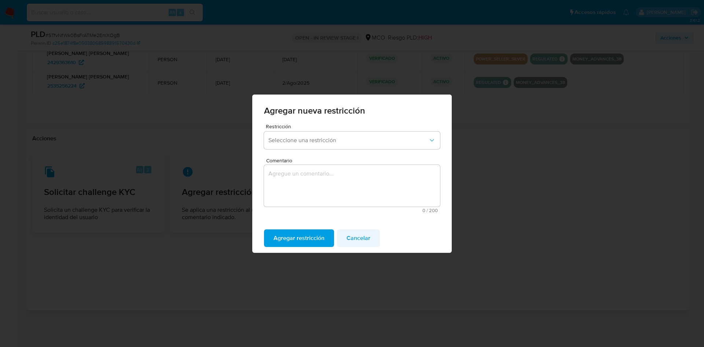
click at [367, 240] on span "Cancelar" at bounding box center [358, 238] width 24 height 16
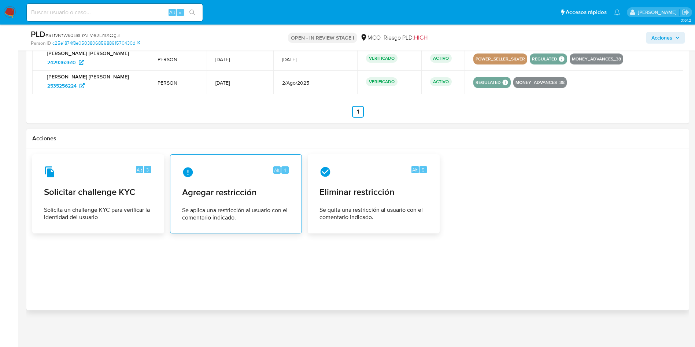
click at [232, 199] on div "Alt 4 Agregar restricción Se aplica una restricción al usuario con el comentari…" at bounding box center [236, 194] width 120 height 67
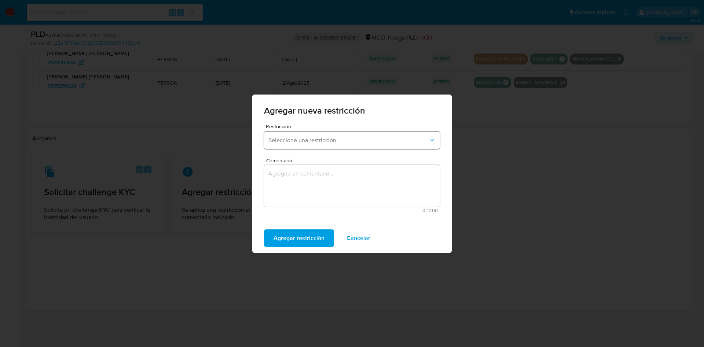
click at [361, 141] on span "Seleccione una restricción" at bounding box center [348, 140] width 160 height 7
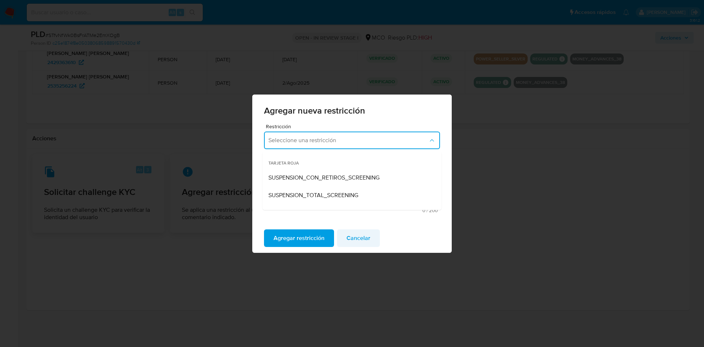
click at [368, 239] on span "Cancelar" at bounding box center [358, 238] width 24 height 16
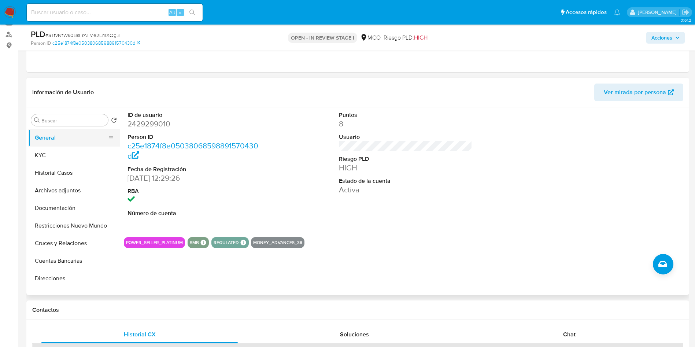
scroll to position [9, 0]
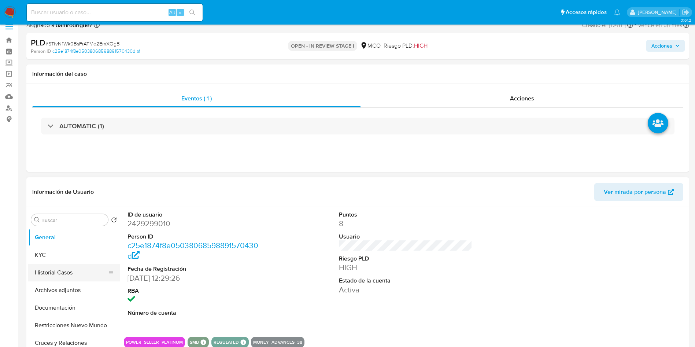
click at [57, 275] on button "Historial Casos" at bounding box center [71, 273] width 86 height 18
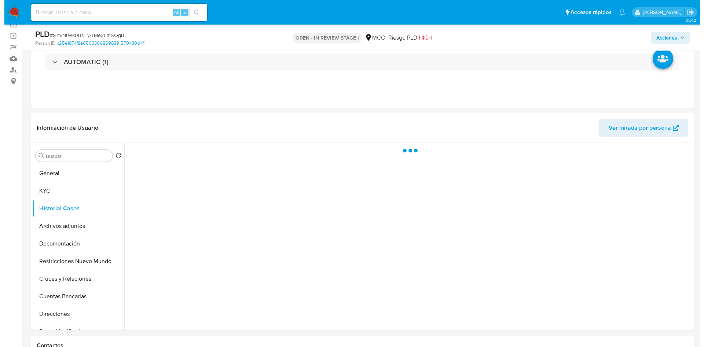
scroll to position [64, 0]
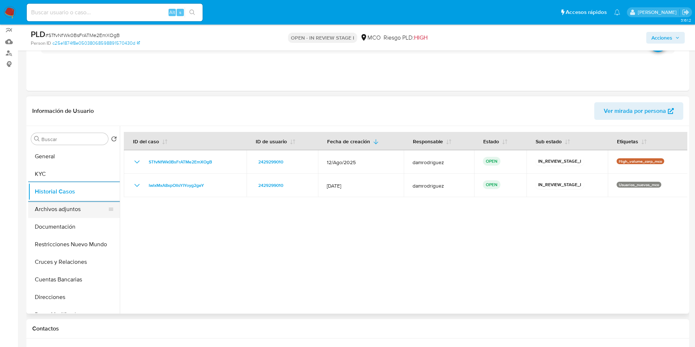
drag, startPoint x: 63, startPoint y: 207, endPoint x: 96, endPoint y: 208, distance: 32.3
click at [63, 207] on button "Archivos adjuntos" at bounding box center [71, 210] width 86 height 18
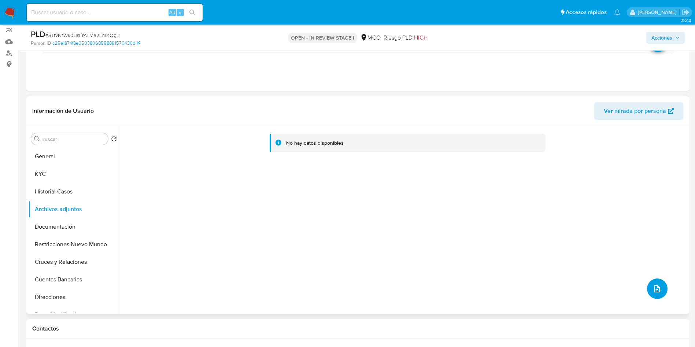
click at [653, 287] on icon "upload-file" at bounding box center [657, 288] width 9 height 9
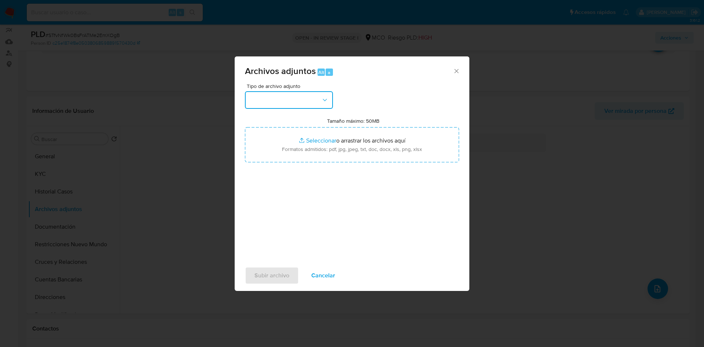
click at [288, 100] on button "button" at bounding box center [289, 100] width 88 height 18
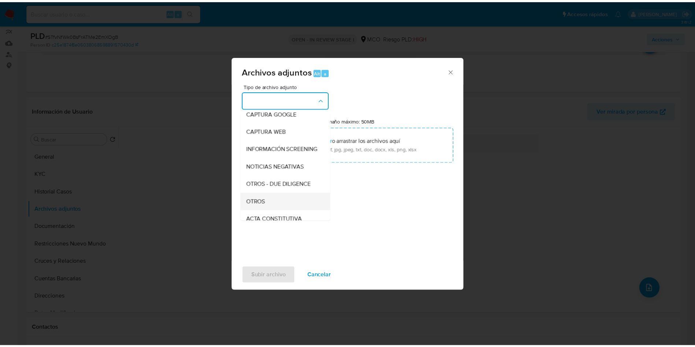
scroll to position [55, 0]
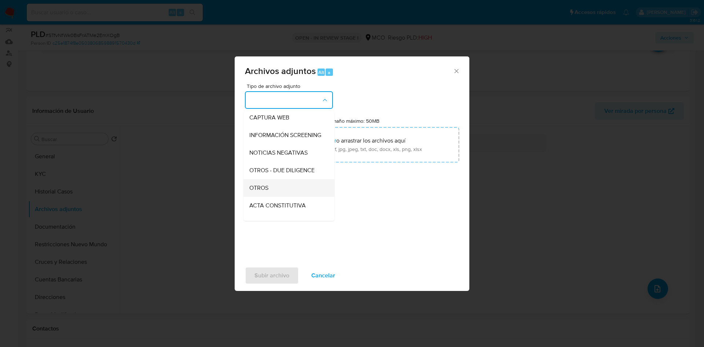
click at [270, 196] on div "OTROS" at bounding box center [286, 188] width 75 height 18
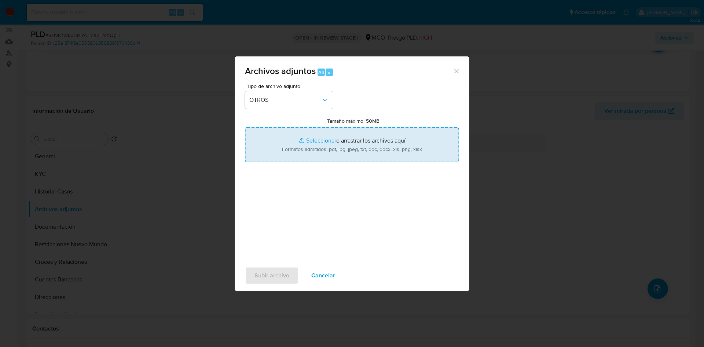
click at [349, 142] on input "Tamaño máximo: 50MB Seleccionar archivos" at bounding box center [352, 144] width 214 height 35
type input "C:\fakepath\2429299010 - 01_10_2025.pdf"
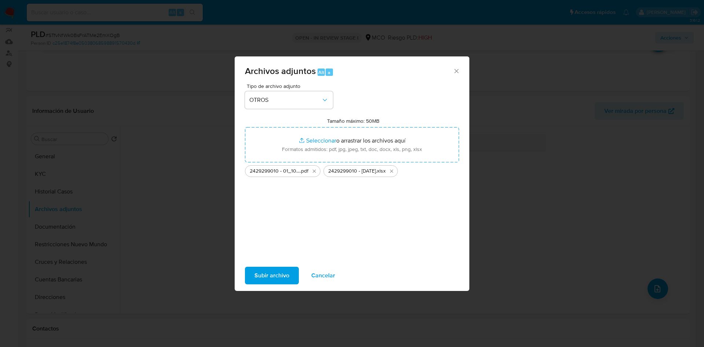
click at [284, 275] on span "Subir archivo" at bounding box center [271, 276] width 35 height 16
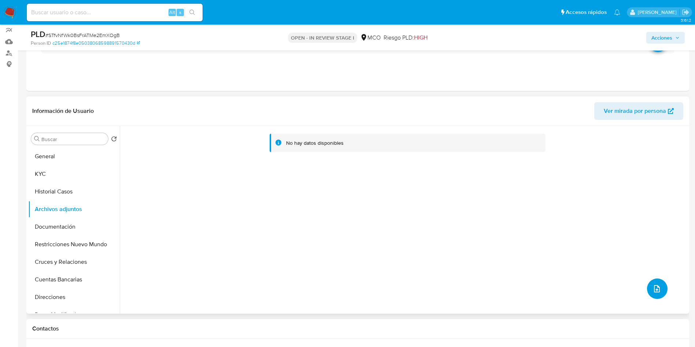
click at [656, 288] on icon "upload-file" at bounding box center [657, 288] width 9 height 9
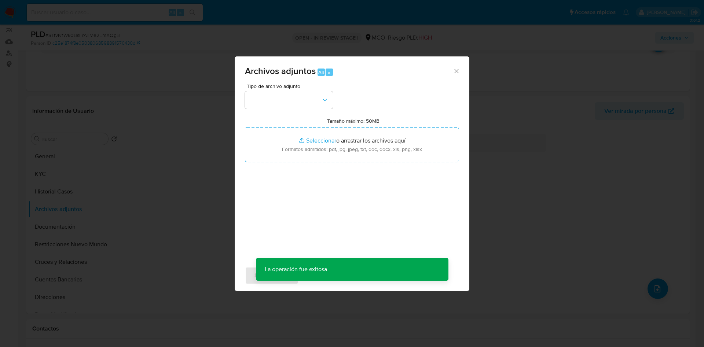
click at [455, 73] on icon "Cerrar" at bounding box center [456, 70] width 7 height 7
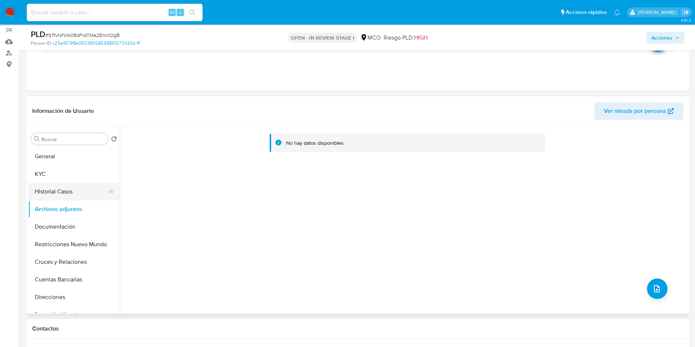
click at [45, 187] on button "Historial Casos" at bounding box center [71, 192] width 86 height 18
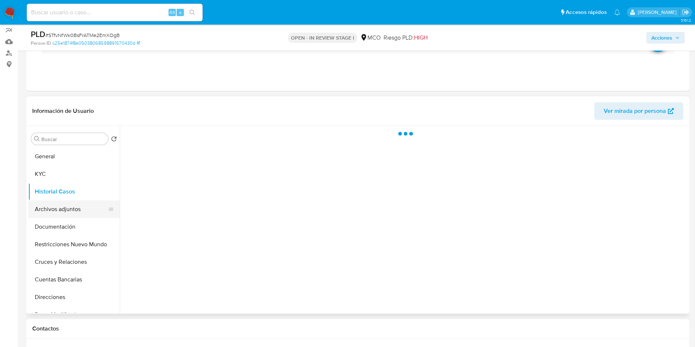
click at [47, 201] on button "Archivos adjuntos" at bounding box center [71, 210] width 86 height 18
click at [53, 207] on button "Archivos adjuntos" at bounding box center [71, 210] width 86 height 18
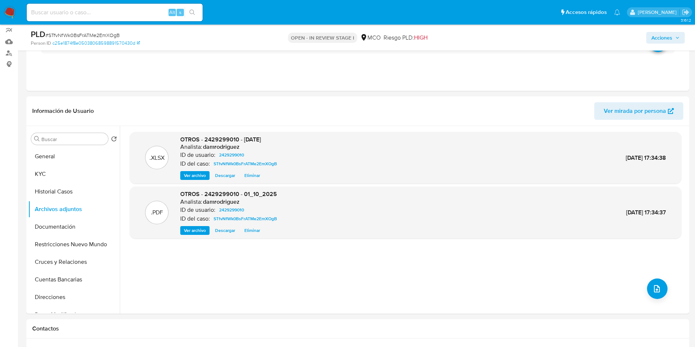
click at [678, 38] on icon "button" at bounding box center [678, 38] width 4 height 4
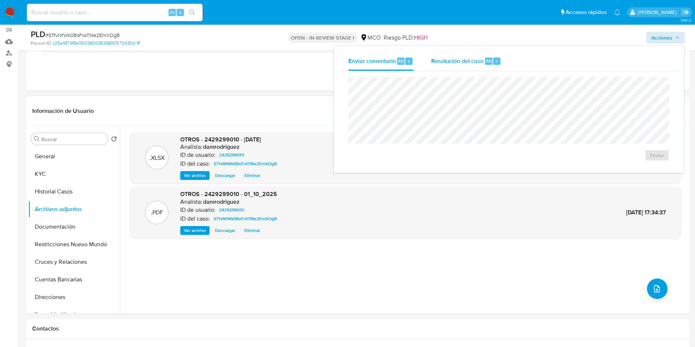
click at [469, 66] on div "Resolución del caso Alt r" at bounding box center [466, 61] width 70 height 19
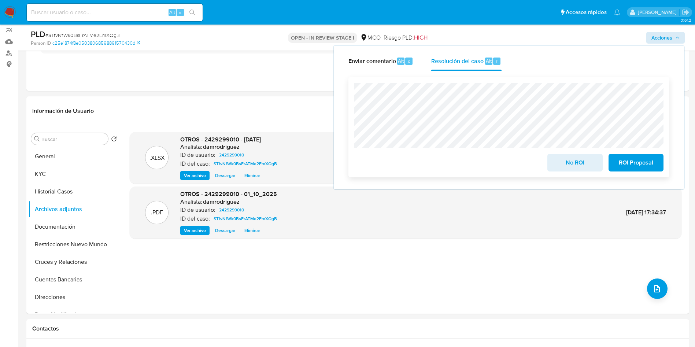
click at [568, 166] on span "No ROI" at bounding box center [575, 163] width 36 height 16
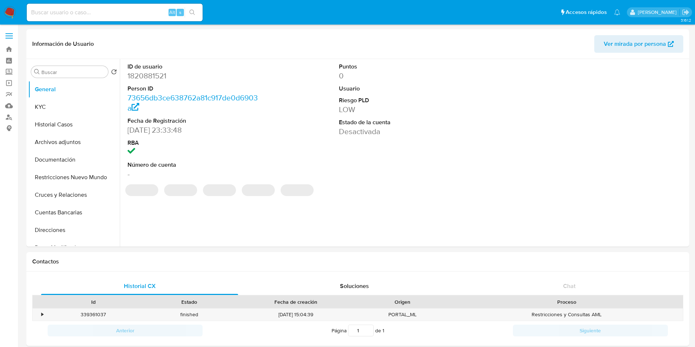
select select "10"
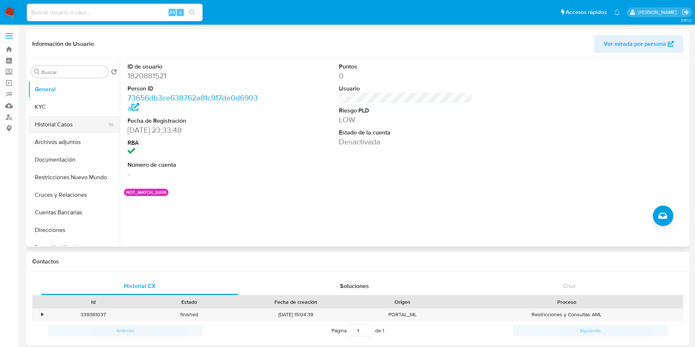
click at [64, 119] on button "Historial Casos" at bounding box center [71, 125] width 86 height 18
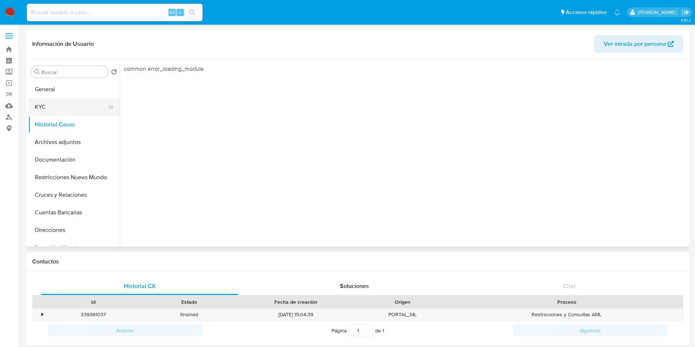
click at [58, 107] on button "KYC" at bounding box center [71, 107] width 86 height 18
click at [58, 131] on button "Historial Casos" at bounding box center [71, 125] width 86 height 18
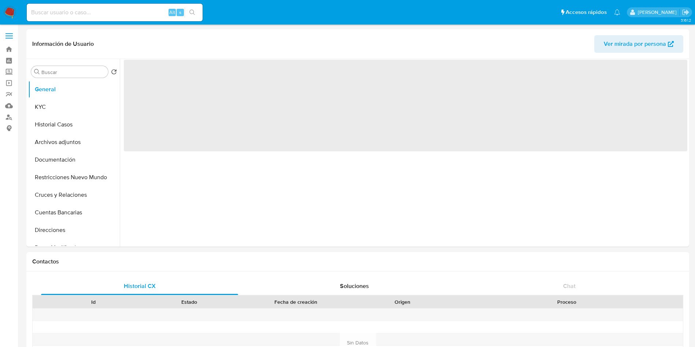
select select "10"
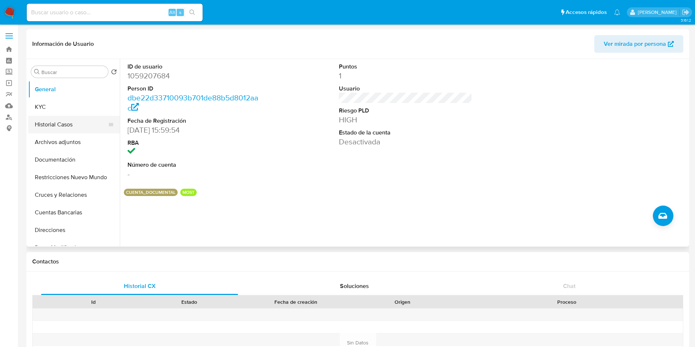
click at [67, 120] on button "Historial Casos" at bounding box center [71, 125] width 86 height 18
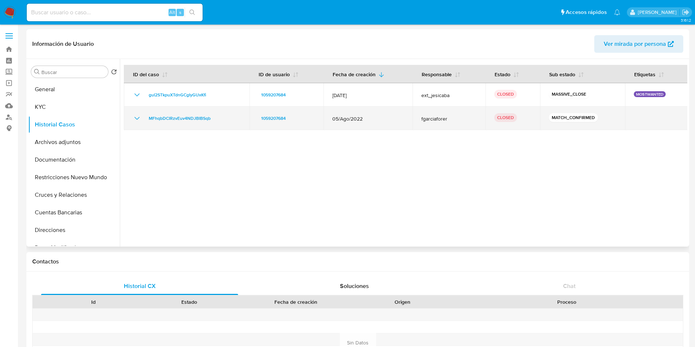
click at [137, 118] on icon "Mostrar/Ocultar" at bounding box center [137, 118] width 9 height 9
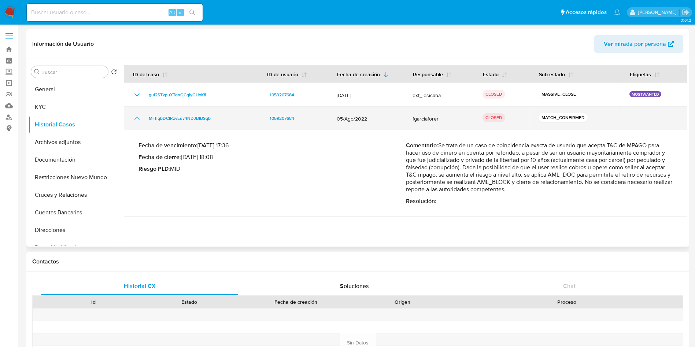
click at [137, 118] on icon "Mostrar/Ocultar" at bounding box center [137, 118] width 9 height 9
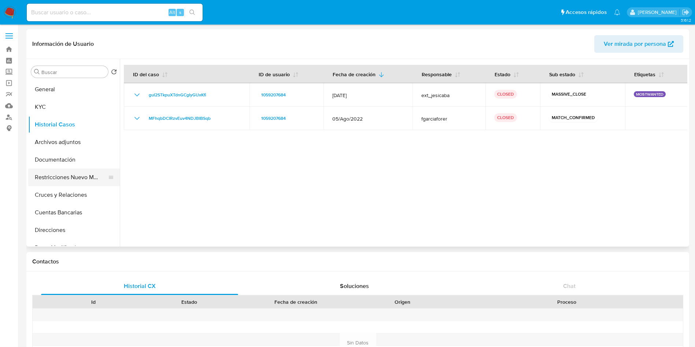
click at [50, 173] on button "Restricciones Nuevo Mundo" at bounding box center [71, 178] width 86 height 18
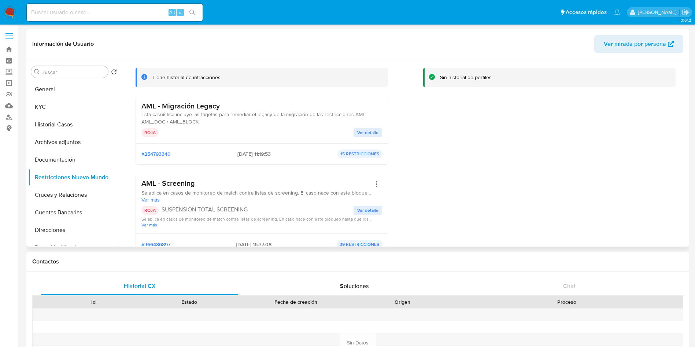
scroll to position [55, 0]
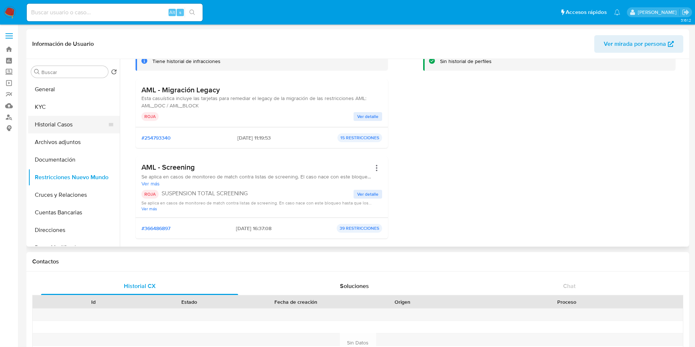
click at [45, 121] on button "Historial Casos" at bounding box center [71, 125] width 86 height 18
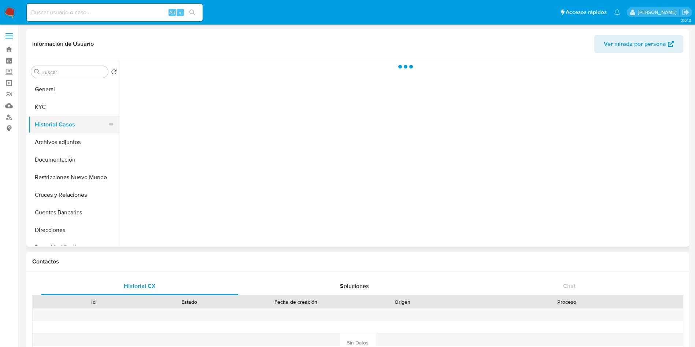
scroll to position [0, 0]
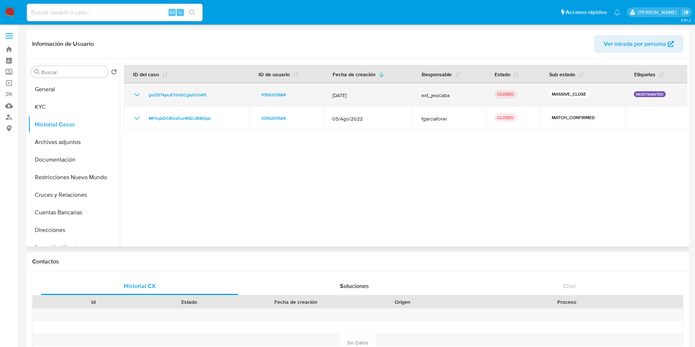
click at [137, 95] on icon "Mostrar/Ocultar" at bounding box center [137, 95] width 9 height 9
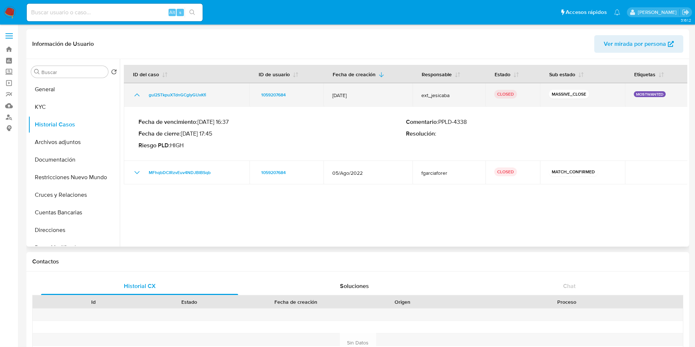
click at [137, 95] on icon "Mostrar/Ocultar" at bounding box center [137, 95] width 9 height 9
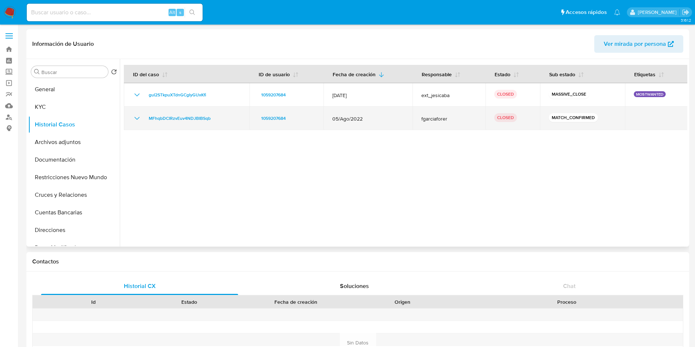
click at [138, 123] on td "MFhqbDCIRzvEuv4NDJBIBSqb" at bounding box center [187, 118] width 126 height 23
click at [138, 114] on icon "Mostrar/Ocultar" at bounding box center [137, 118] width 9 height 9
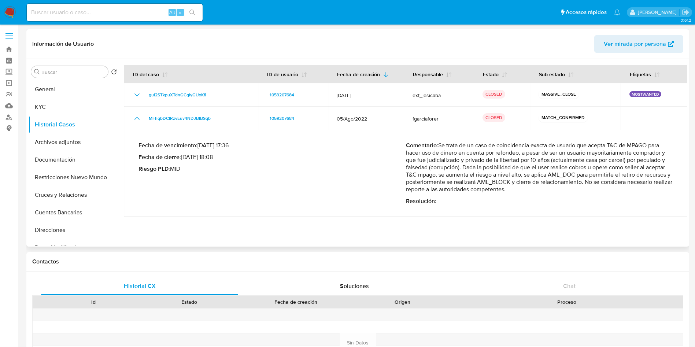
drag, startPoint x: 452, startPoint y: 158, endPoint x: 661, endPoint y: 163, distance: 209.0
click at [661, 163] on p "Comentario : Se trata de un caso de coincidencia exacta de usuario que acepta T…" at bounding box center [540, 167] width 268 height 51
drag, startPoint x: 440, startPoint y: 166, endPoint x: 639, endPoint y: 164, distance: 199.1
click at [637, 169] on p "Comentario : Se trata de un caso de coincidencia exacta de usuario que acepta T…" at bounding box center [540, 167] width 268 height 51
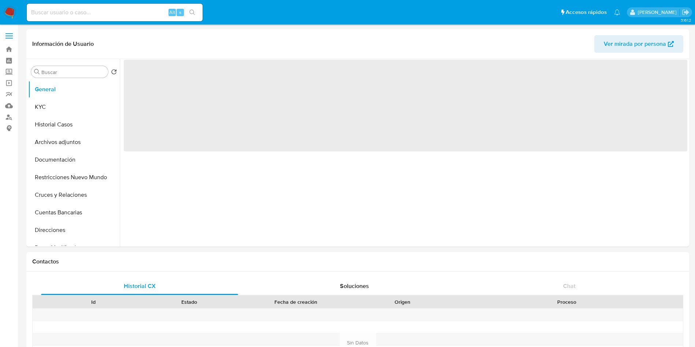
select select "10"
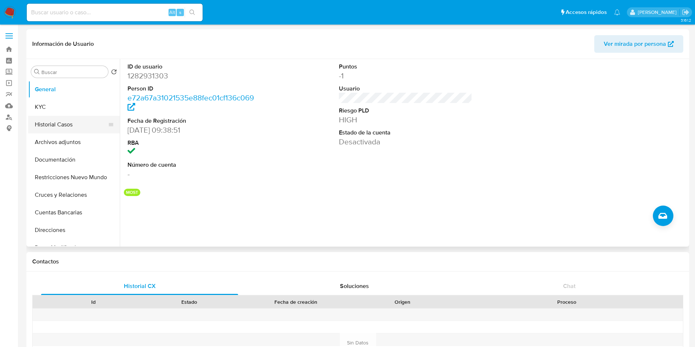
click at [71, 125] on button "Historial Casos" at bounding box center [71, 125] width 86 height 18
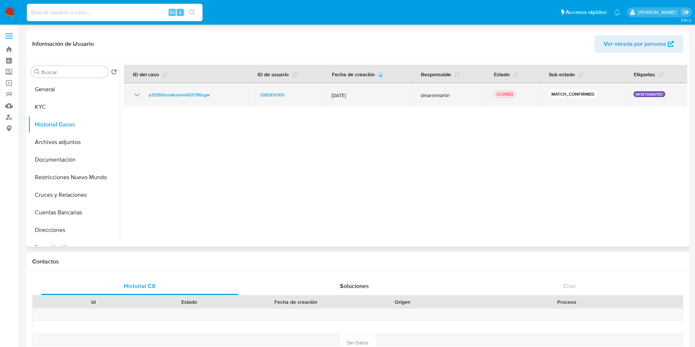
click at [136, 95] on icon "Mostrar/Ocultar" at bounding box center [137, 94] width 5 height 3
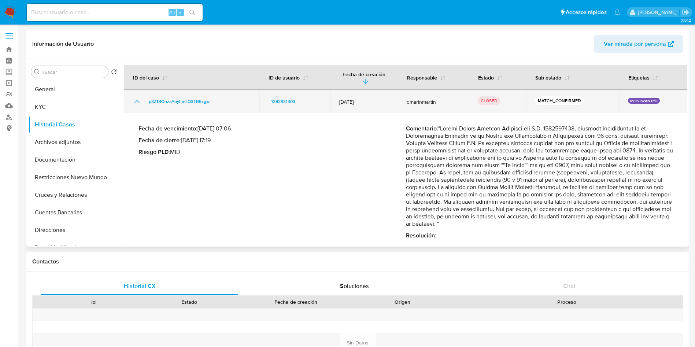
click at [136, 97] on icon "Mostrar/Ocultar" at bounding box center [137, 101] width 9 height 9
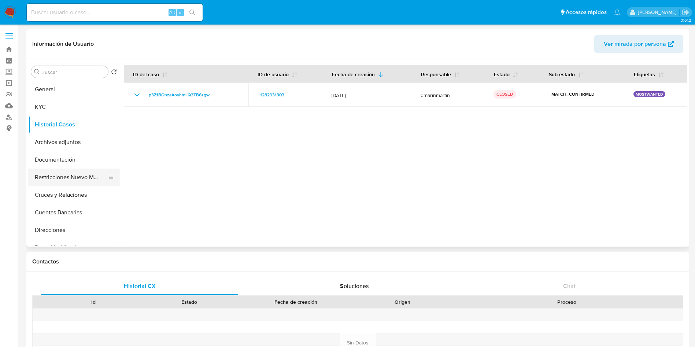
click at [66, 172] on button "Restricciones Nuevo Mundo" at bounding box center [71, 178] width 86 height 18
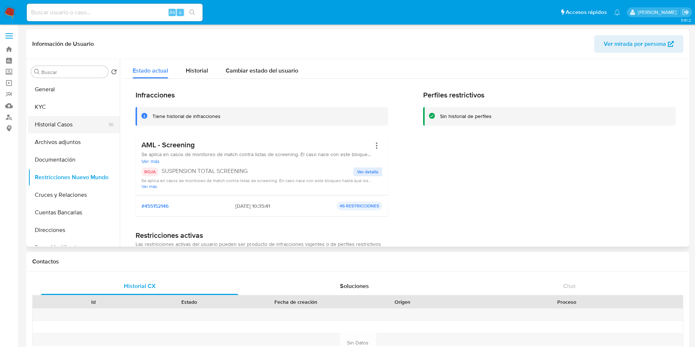
click at [49, 119] on button "Historial Casos" at bounding box center [71, 125] width 86 height 18
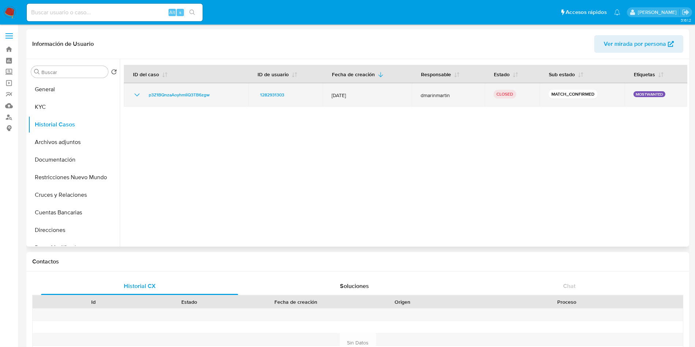
click at [136, 98] on icon "Mostrar/Ocultar" at bounding box center [137, 95] width 9 height 9
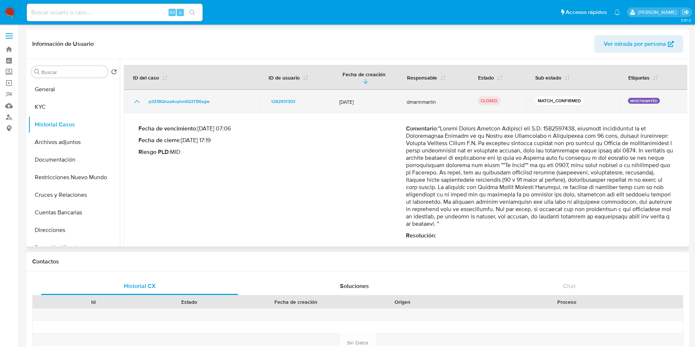
click at [136, 98] on icon "Mostrar/Ocultar" at bounding box center [137, 101] width 9 height 9
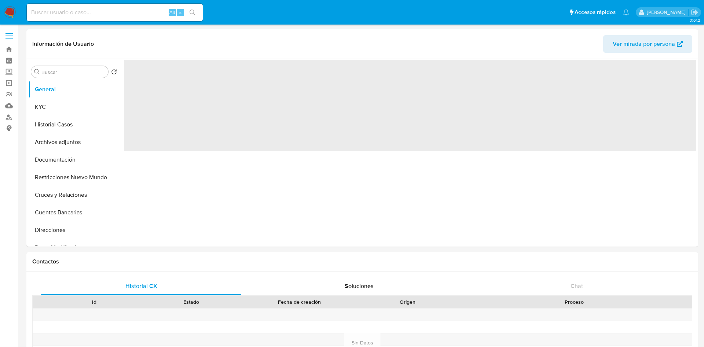
select select "10"
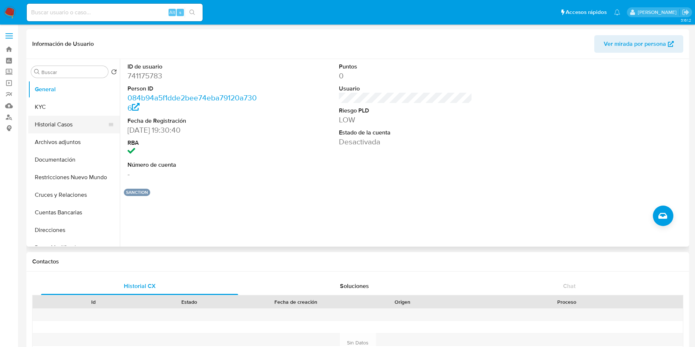
click at [58, 127] on button "Historial Casos" at bounding box center [71, 125] width 86 height 18
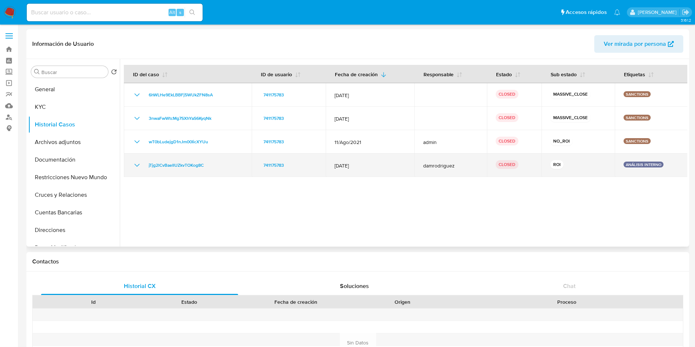
click at [136, 166] on icon "Mostrar/Ocultar" at bounding box center [137, 165] width 9 height 9
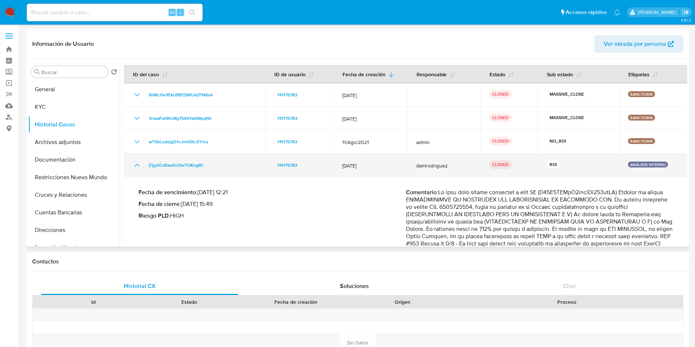
scroll to position [55, 0]
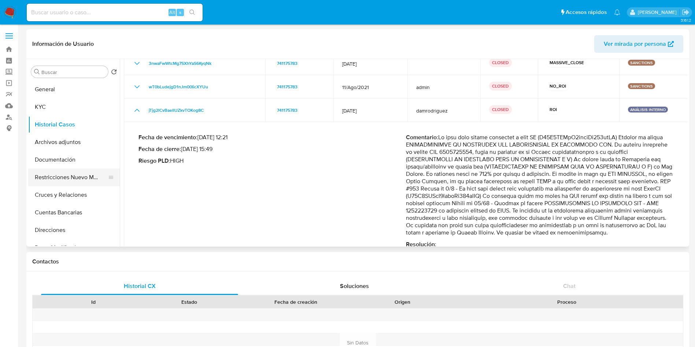
click at [53, 175] on button "Restricciones Nuevo Mundo" at bounding box center [71, 178] width 86 height 18
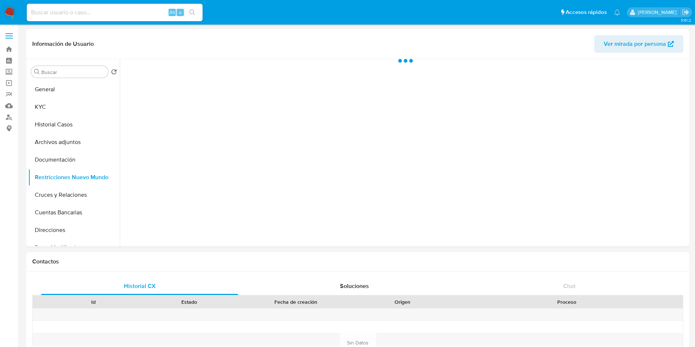
scroll to position [0, 0]
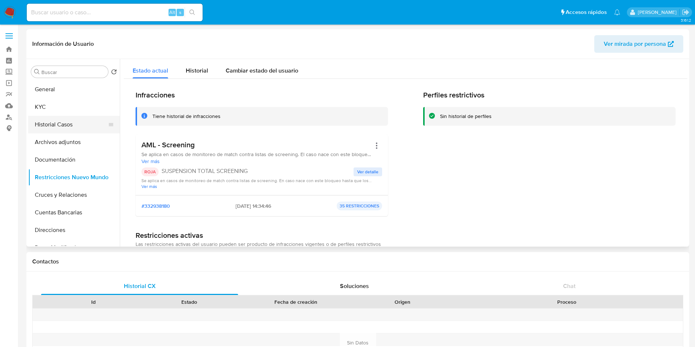
click at [70, 125] on button "Historial Casos" at bounding box center [71, 125] width 86 height 18
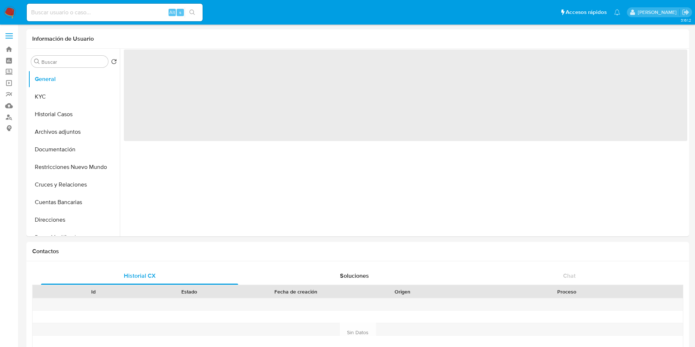
select select "10"
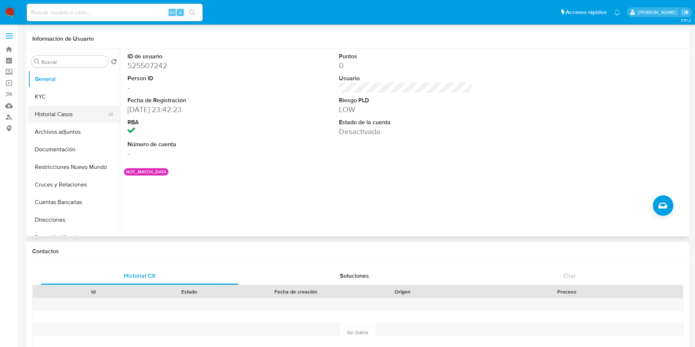
click at [55, 117] on button "Historial Casos" at bounding box center [71, 115] width 86 height 18
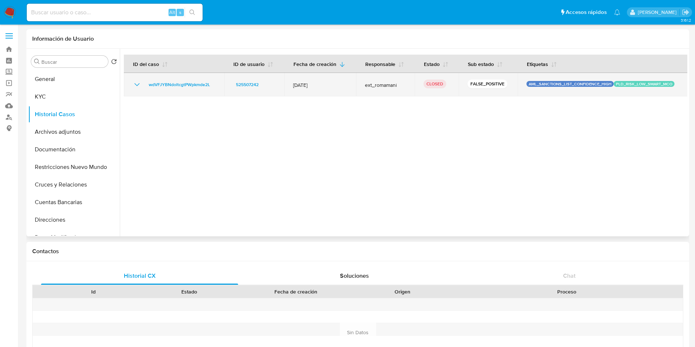
click at [134, 87] on icon "Mostrar/Ocultar" at bounding box center [137, 84] width 9 height 9
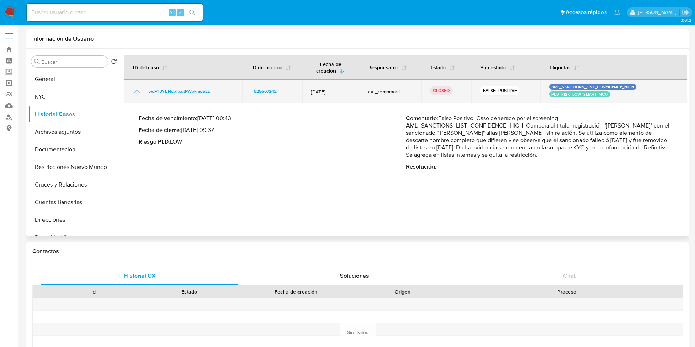
click at [134, 93] on icon "Mostrar/Ocultar" at bounding box center [137, 91] width 9 height 9
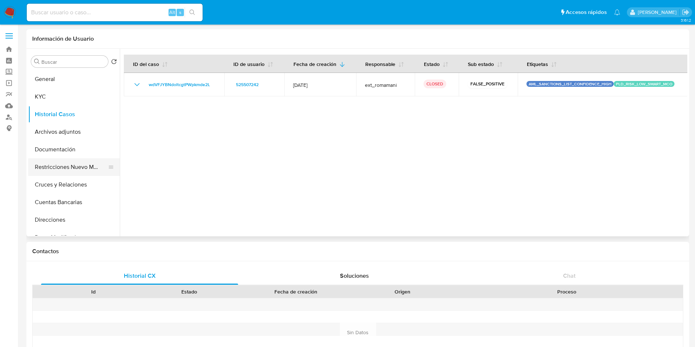
click at [55, 169] on button "Restricciones Nuevo Mundo" at bounding box center [71, 167] width 86 height 18
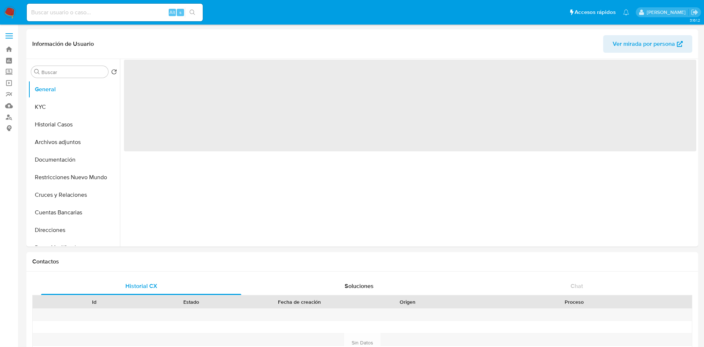
select select "10"
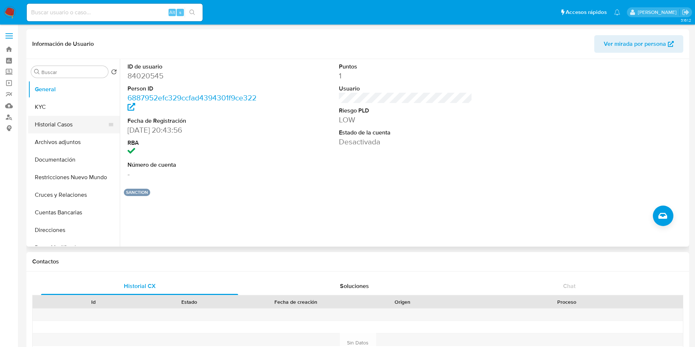
click at [61, 125] on button "Historial Casos" at bounding box center [71, 125] width 86 height 18
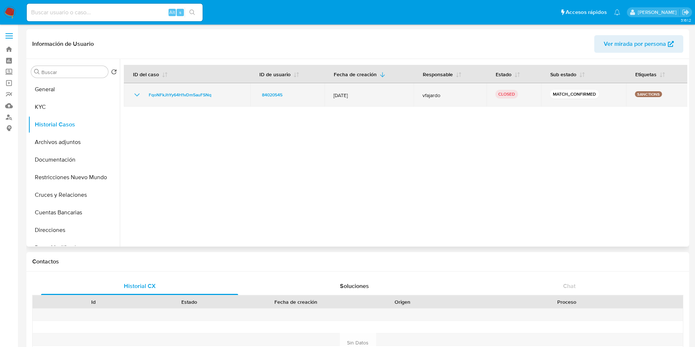
click at [141, 94] on icon "Mostrar/Ocultar" at bounding box center [137, 95] width 9 height 9
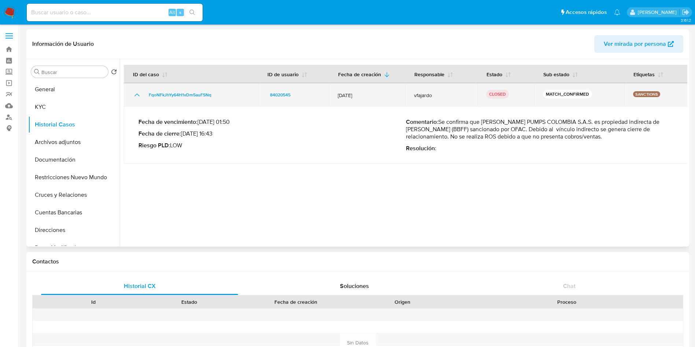
click at [136, 94] on icon "Mostrar/Ocultar" at bounding box center [137, 95] width 9 height 9
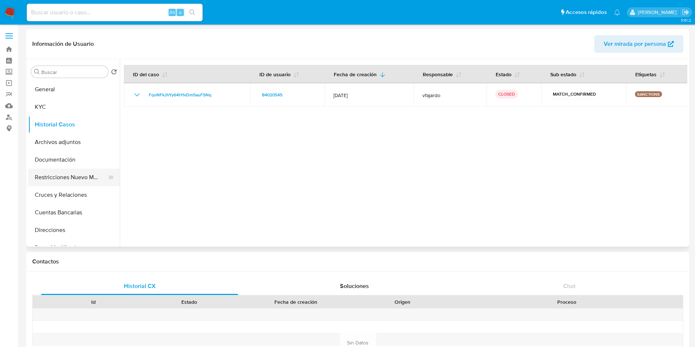
click at [54, 183] on button "Restricciones Nuevo Mundo" at bounding box center [71, 178] width 86 height 18
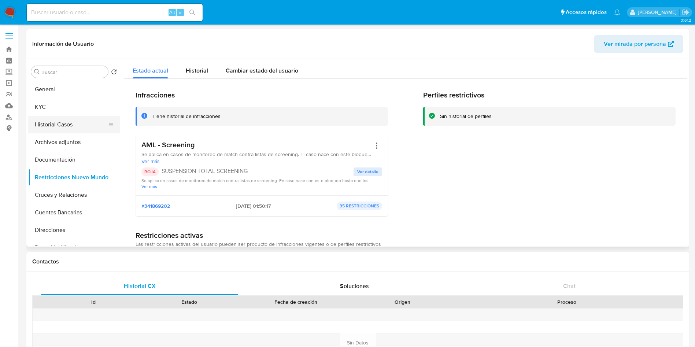
click at [64, 121] on button "Historial Casos" at bounding box center [71, 125] width 86 height 18
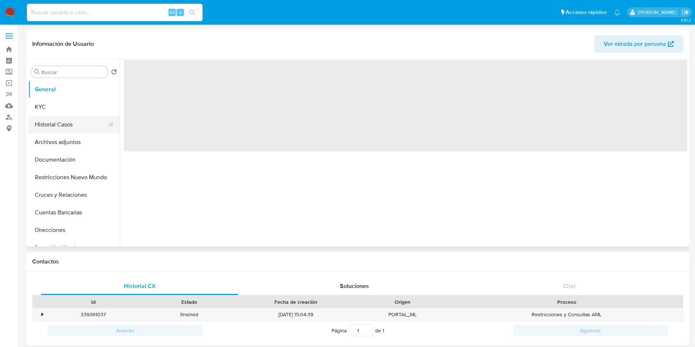
click at [59, 124] on button "Historial Casos" at bounding box center [71, 125] width 86 height 18
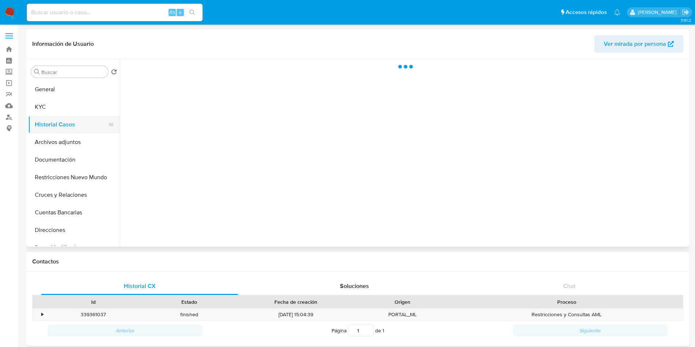
select select "10"
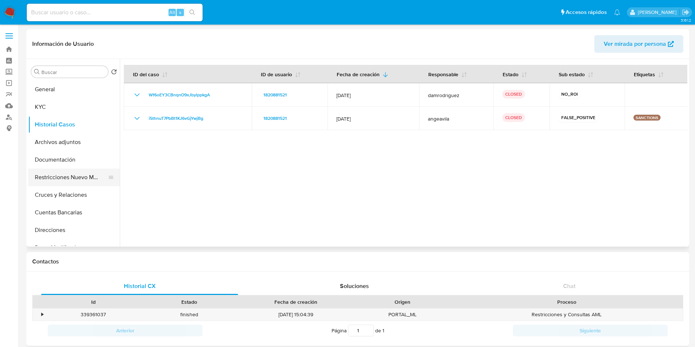
click at [74, 177] on button "Restricciones Nuevo Mundo" at bounding box center [71, 178] width 86 height 18
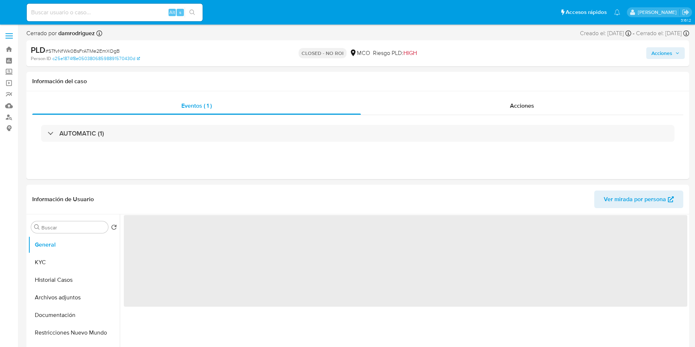
select select "10"
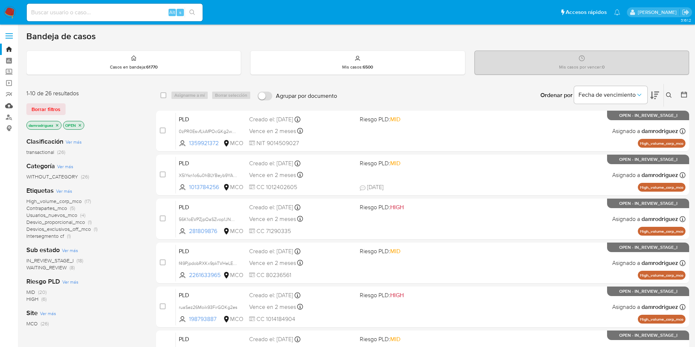
click at [10, 105] on link "Mulan" at bounding box center [43, 105] width 87 height 11
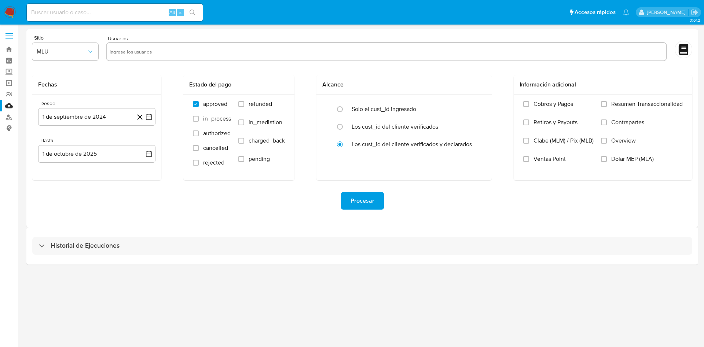
click at [221, 52] on input "text" at bounding box center [387, 52] width 554 height 12
paste input "1359364669 y 192038542"
click at [142, 52] on input "1359364669 y 192038542" at bounding box center [387, 52] width 554 height 12
type input "1359364669"
paste input "192038542"
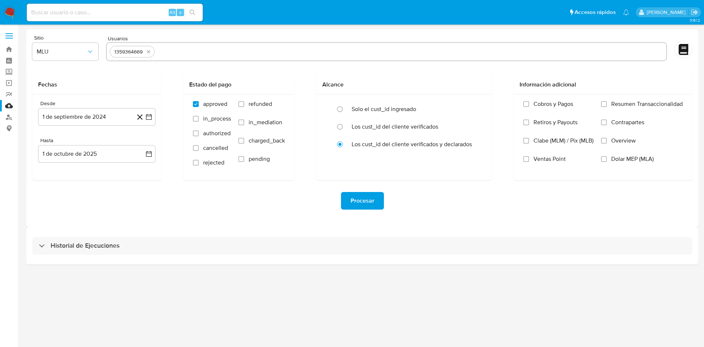
type input "192038542"
click at [53, 50] on span "MLU" at bounding box center [62, 51] width 50 height 7
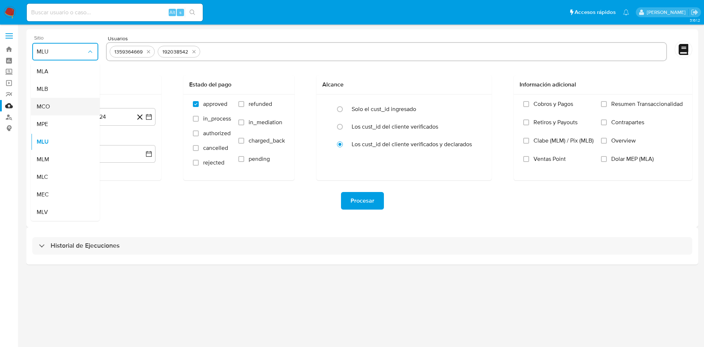
click at [48, 105] on span "MCO" at bounding box center [43, 106] width 13 height 7
click at [108, 117] on button "1 de septiembre de 2024" at bounding box center [96, 117] width 117 height 18
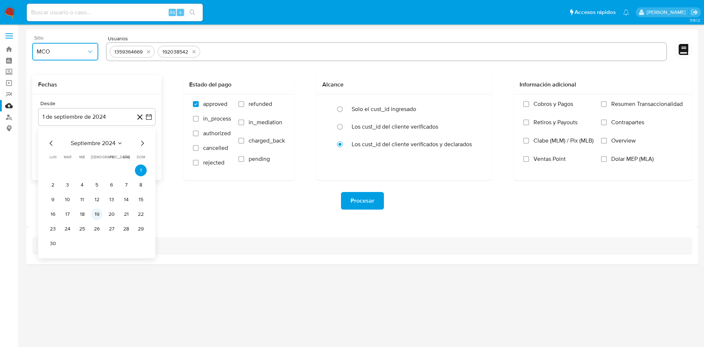
click at [96, 213] on button "19" at bounding box center [97, 215] width 12 height 12
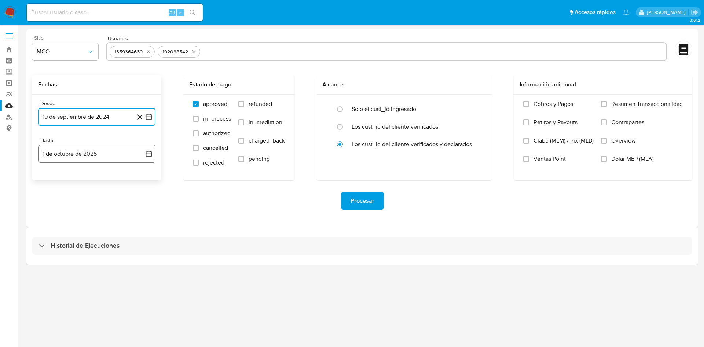
click at [76, 153] on button "1 de octubre de 2025" at bounding box center [96, 154] width 117 height 18
click at [54, 179] on icon "Mes anterior" at bounding box center [51, 180] width 9 height 9
click at [111, 237] on button "19" at bounding box center [112, 237] width 12 height 12
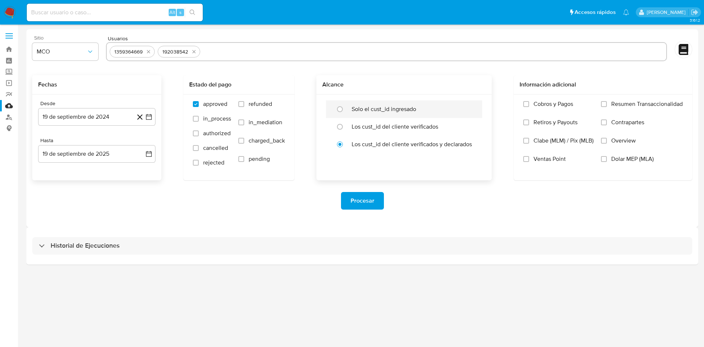
click at [367, 110] on label "Solo el cust_id ingresado" at bounding box center [384, 109] width 65 height 7
click at [346, 110] on input "radio" at bounding box center [340, 109] width 12 height 12
radio input "true"
click at [365, 200] on span "Procesar" at bounding box center [362, 201] width 24 height 16
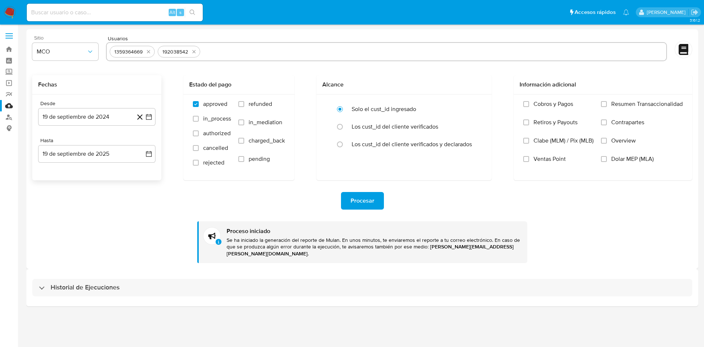
click at [13, 10] on img at bounding box center [10, 12] width 12 height 12
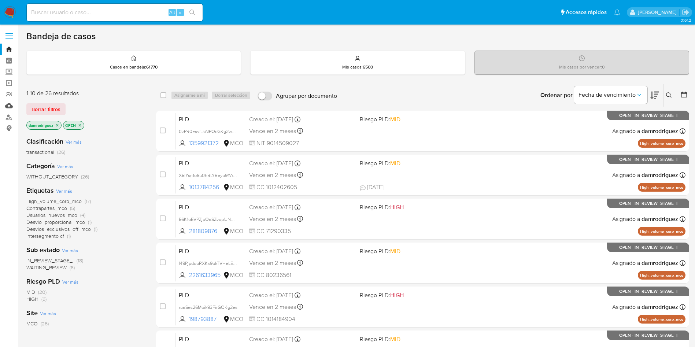
click at [11, 104] on link "Mulan" at bounding box center [43, 105] width 87 height 11
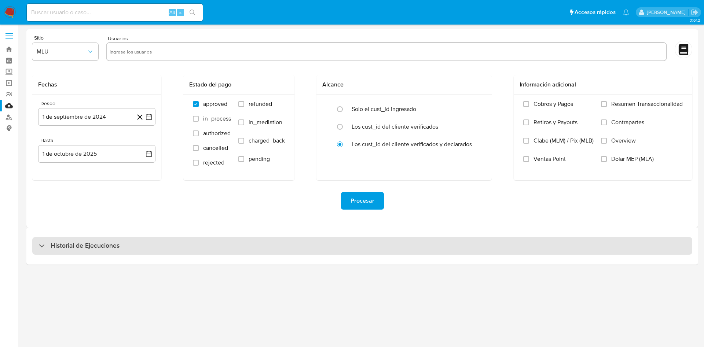
click at [84, 251] on div "Historial de Ejecuciones" at bounding box center [362, 246] width 660 height 18
select select "10"
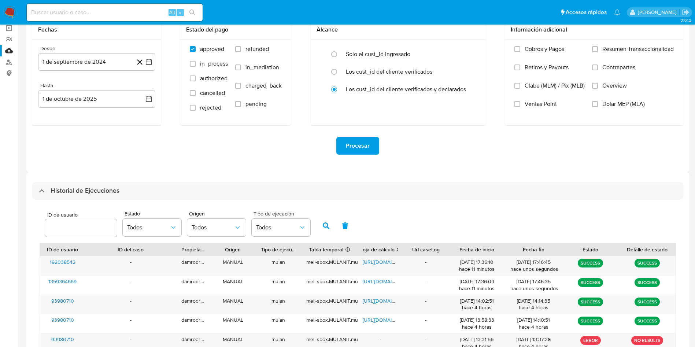
scroll to position [110, 0]
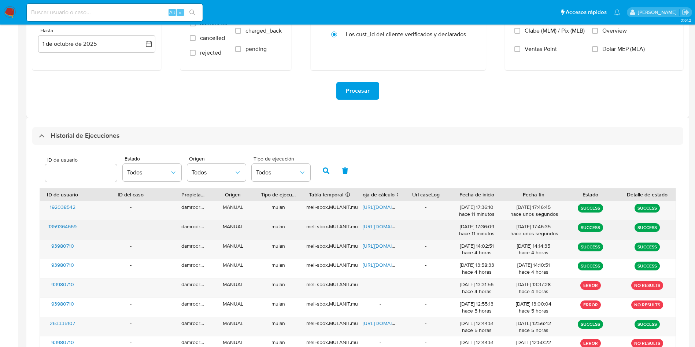
click at [379, 227] on span "https://docs.google.com/spreadsheets/d/15o_t07c2aQiG7af0B_Ln0yiDt9BljSt2TMtIcB9…" at bounding box center [388, 226] width 51 height 7
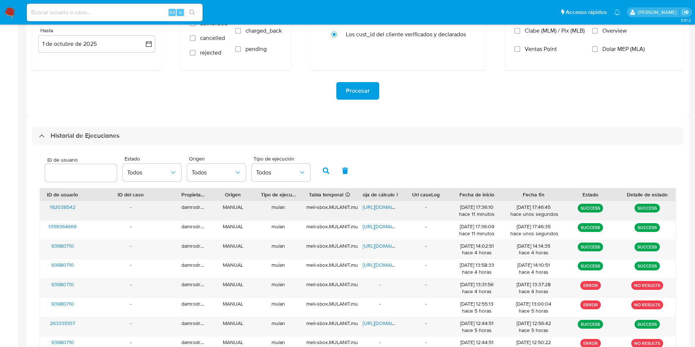
click at [382, 210] on span "https://docs.google.com/spreadsheets/d/1BIY1pfPf0muLsX0V7_ko6N_Ep1Y3QzUu0LD6lPo…" at bounding box center [388, 206] width 51 height 7
click at [10, 11] on img at bounding box center [10, 12] width 12 height 12
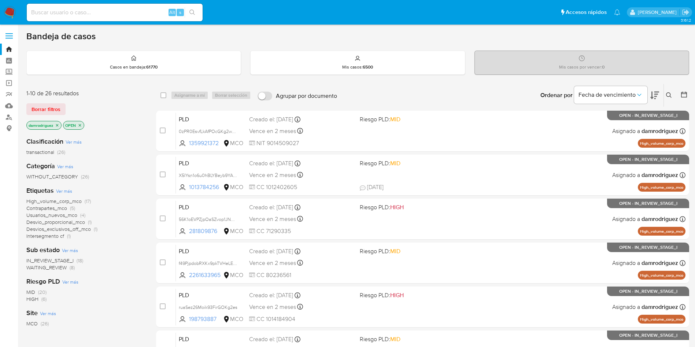
click at [127, 144] on div "Clasificación Ver más transactional (26)" at bounding box center [85, 146] width 118 height 19
click at [80, 124] on icon "close-filter" at bounding box center [80, 125] width 4 height 4
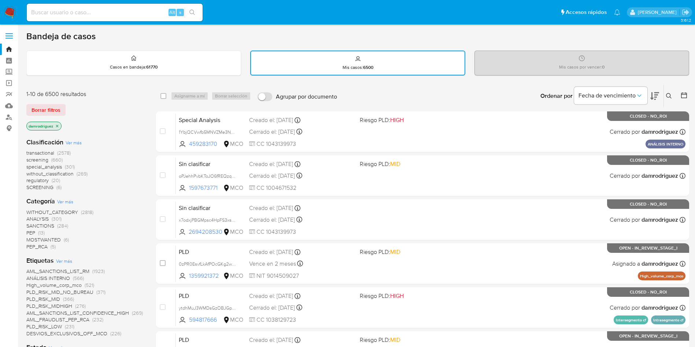
click at [682, 90] on div at bounding box center [682, 96] width 13 height 23
click at [684, 97] on icon at bounding box center [684, 95] width 7 height 7
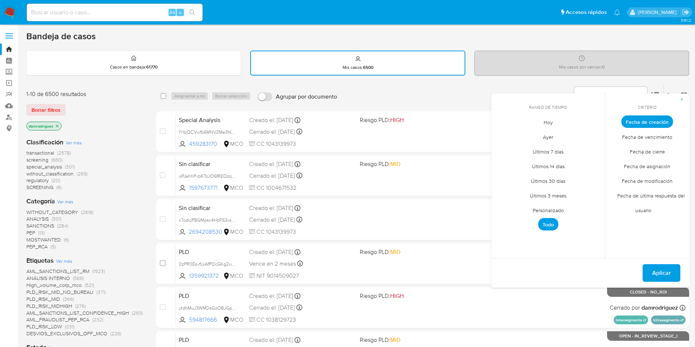
click at [545, 122] on span "Hoy" at bounding box center [548, 122] width 25 height 15
click at [651, 181] on span "Fecha de modificación" at bounding box center [647, 180] width 66 height 15
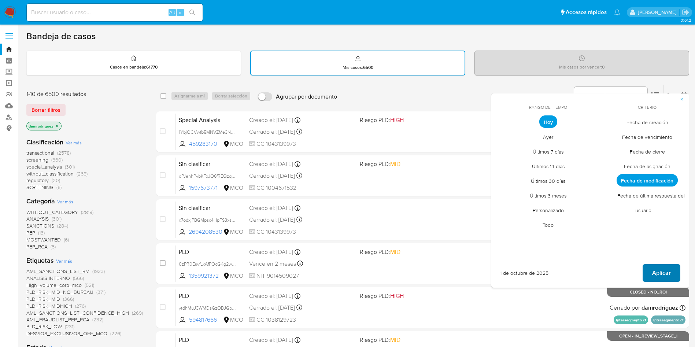
click at [663, 274] on span "Aplicar" at bounding box center [662, 273] width 19 height 16
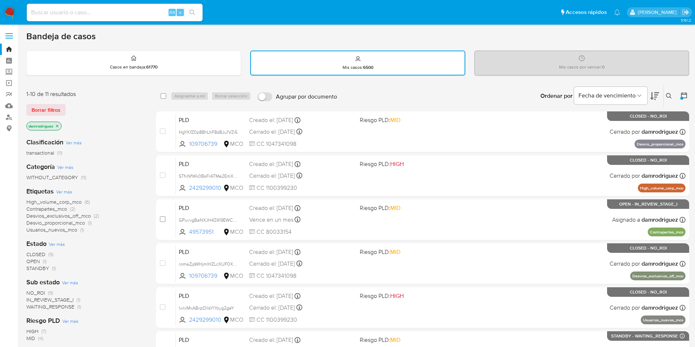
click at [57, 124] on icon "close-filter" at bounding box center [57, 126] width 4 height 4
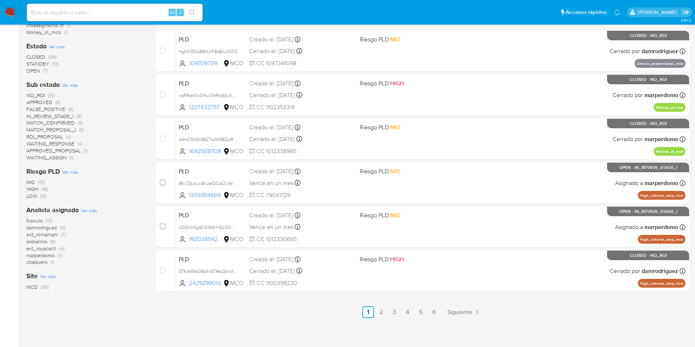
scroll to position [266, 0]
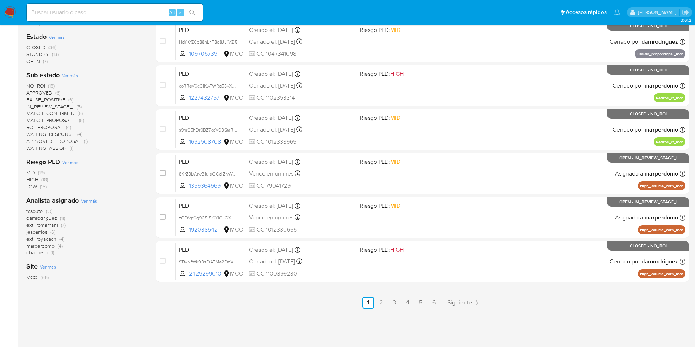
click at [31, 211] on span "fcsouto" at bounding box center [34, 210] width 16 height 7
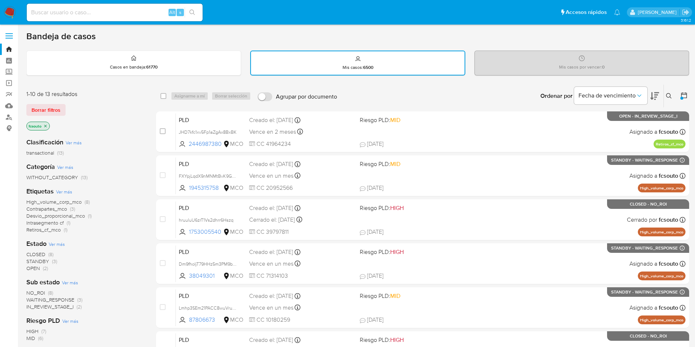
click at [47, 126] on icon "close-filter" at bounding box center [45, 126] width 4 height 4
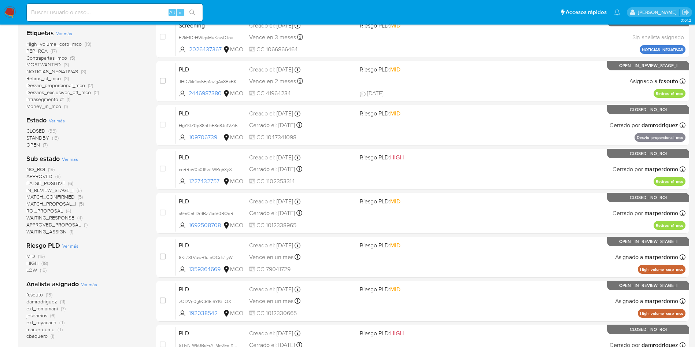
scroll to position [220, 0]
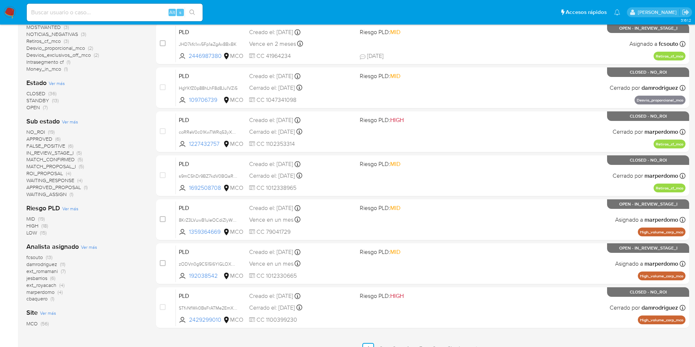
click at [41, 291] on span "marperdomo" at bounding box center [40, 292] width 28 height 7
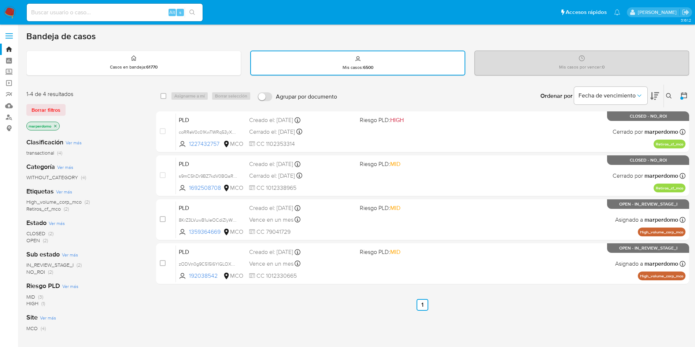
click at [10, 17] on img at bounding box center [10, 12] width 12 height 12
